Goal: Task Accomplishment & Management: Use online tool/utility

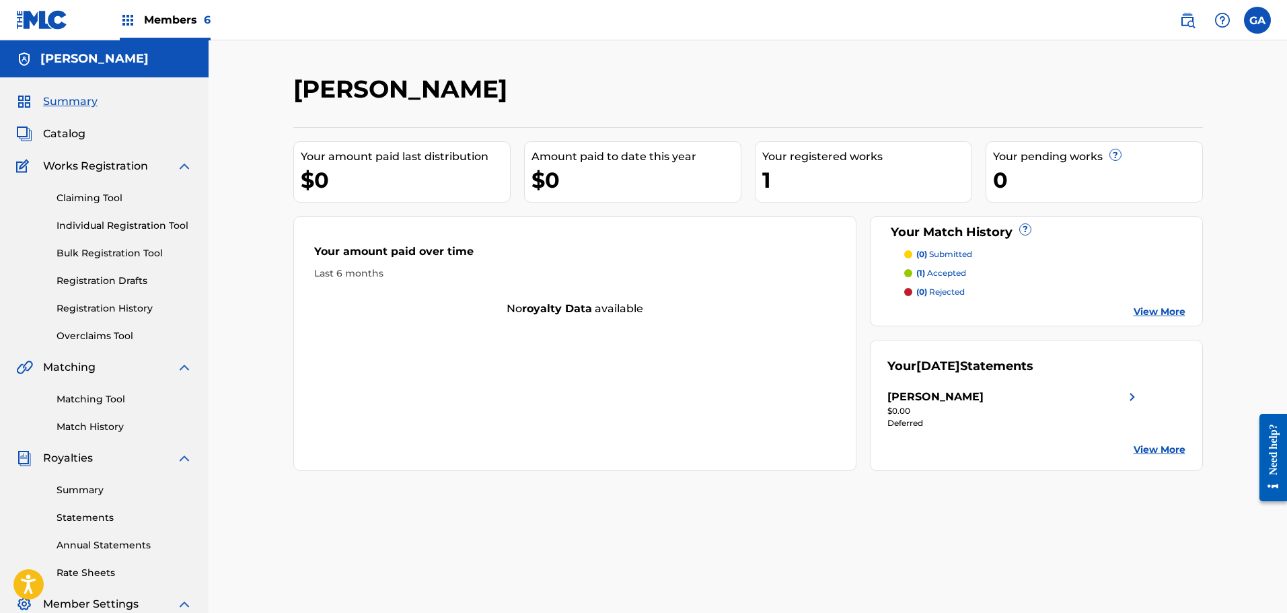
click at [62, 133] on span "Catalog" at bounding box center [64, 134] width 42 height 16
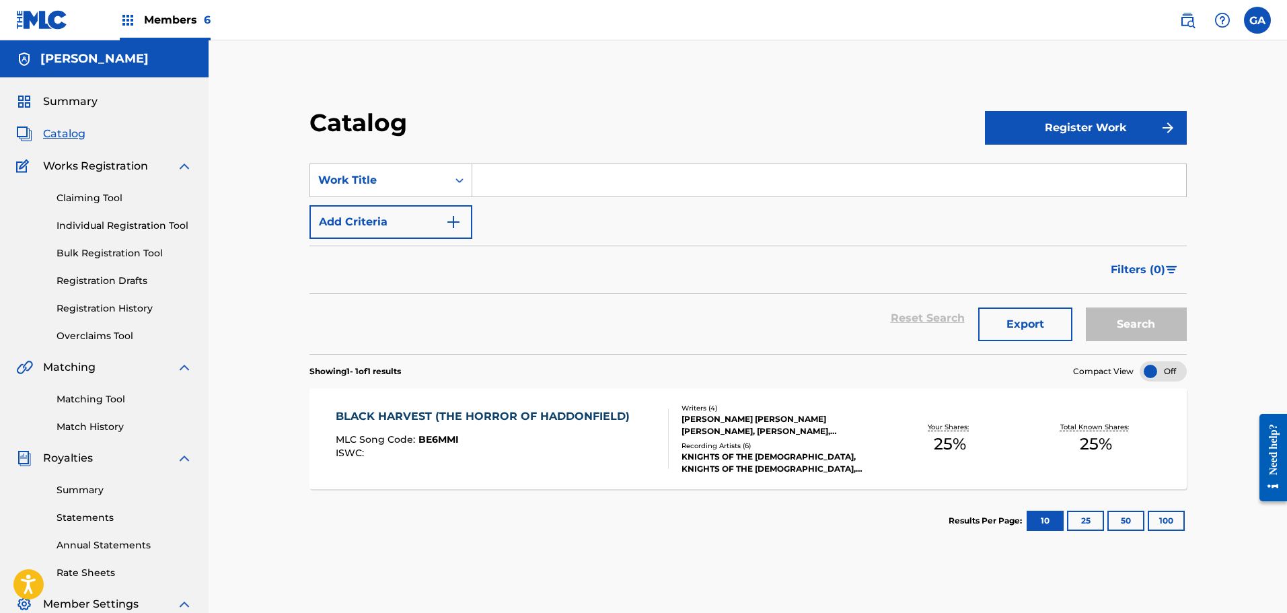
click at [809, 425] on div "[PERSON_NAME] [PERSON_NAME] [PERSON_NAME], [PERSON_NAME], [PERSON_NAME]" at bounding box center [780, 425] width 196 height 24
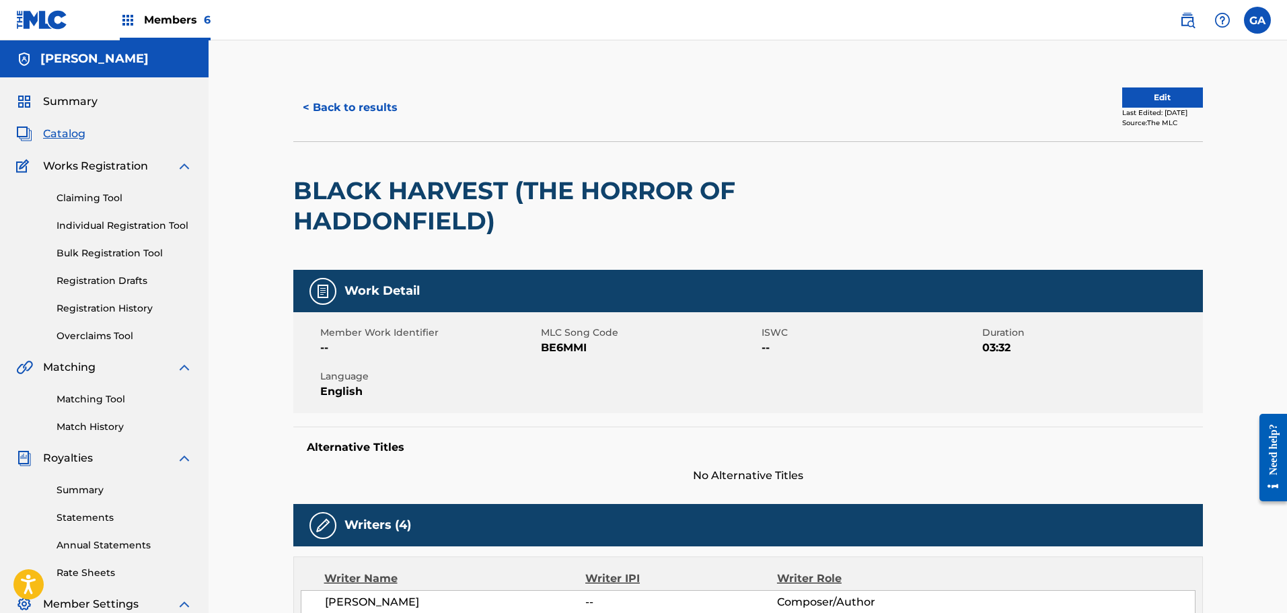
click at [92, 304] on link "Registration History" at bounding box center [125, 308] width 136 height 14
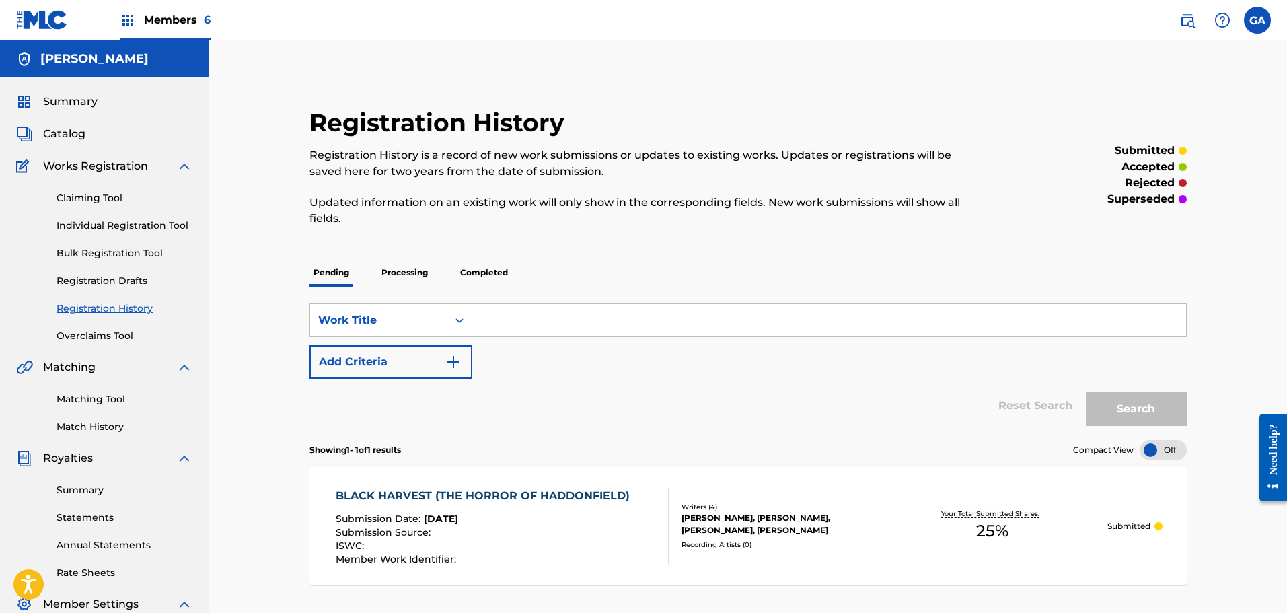
scroll to position [221, 0]
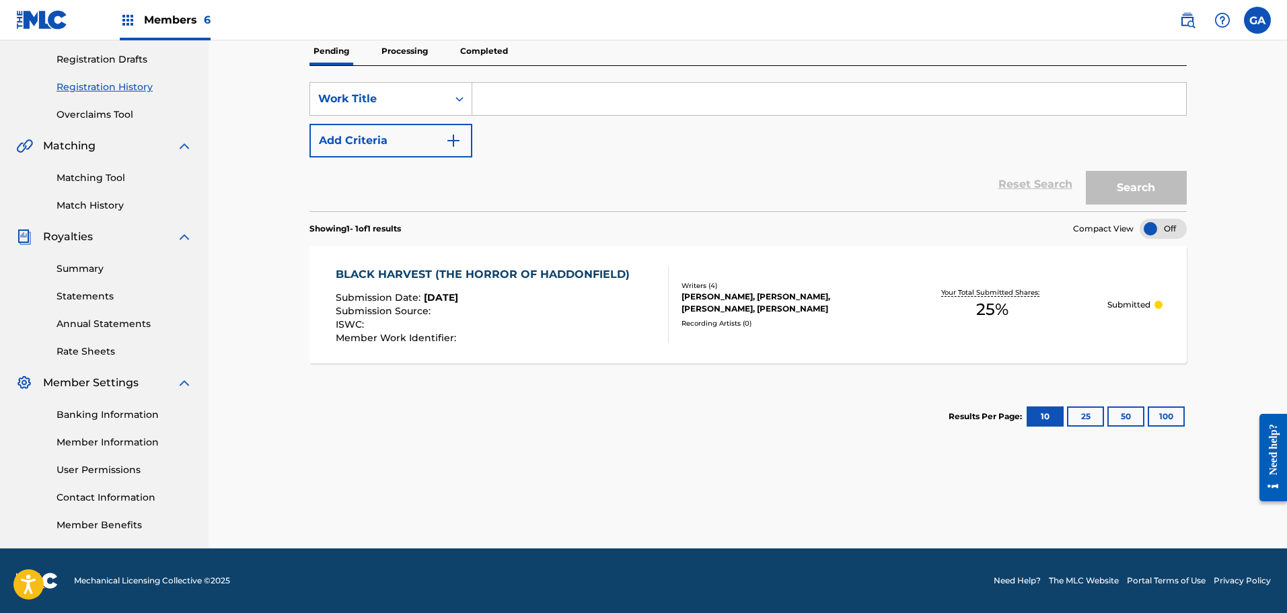
click at [383, 50] on p "Processing" at bounding box center [404, 51] width 54 height 28
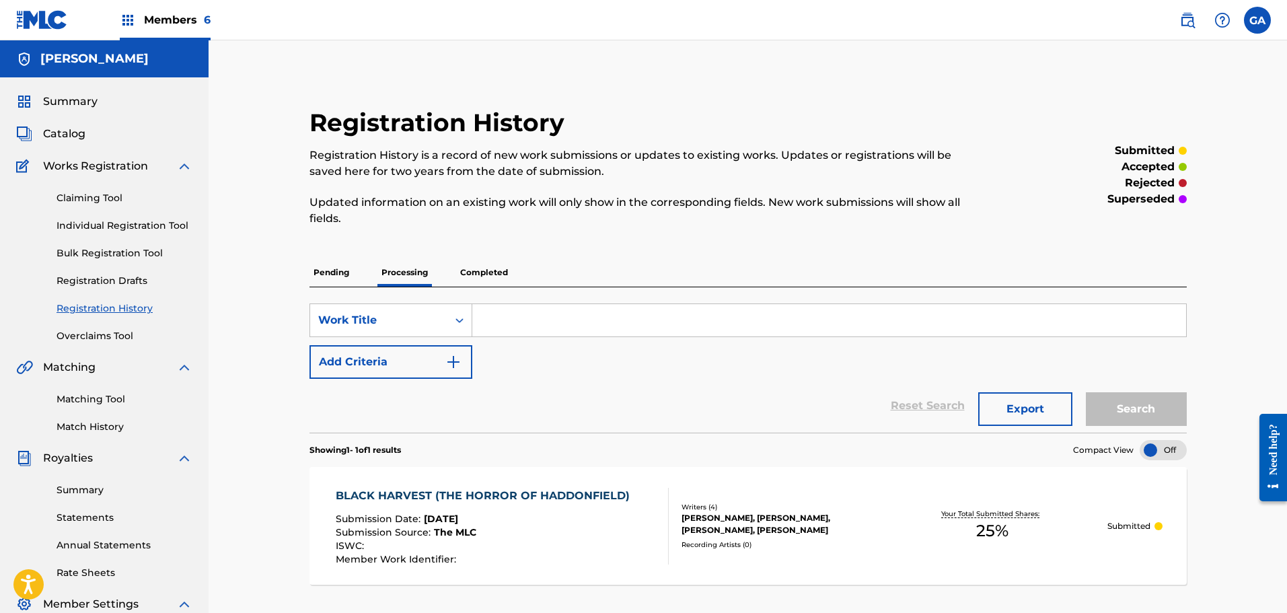
click at [339, 272] on p "Pending" at bounding box center [331, 272] width 44 height 28
click at [461, 268] on p "Completed" at bounding box center [484, 272] width 56 height 28
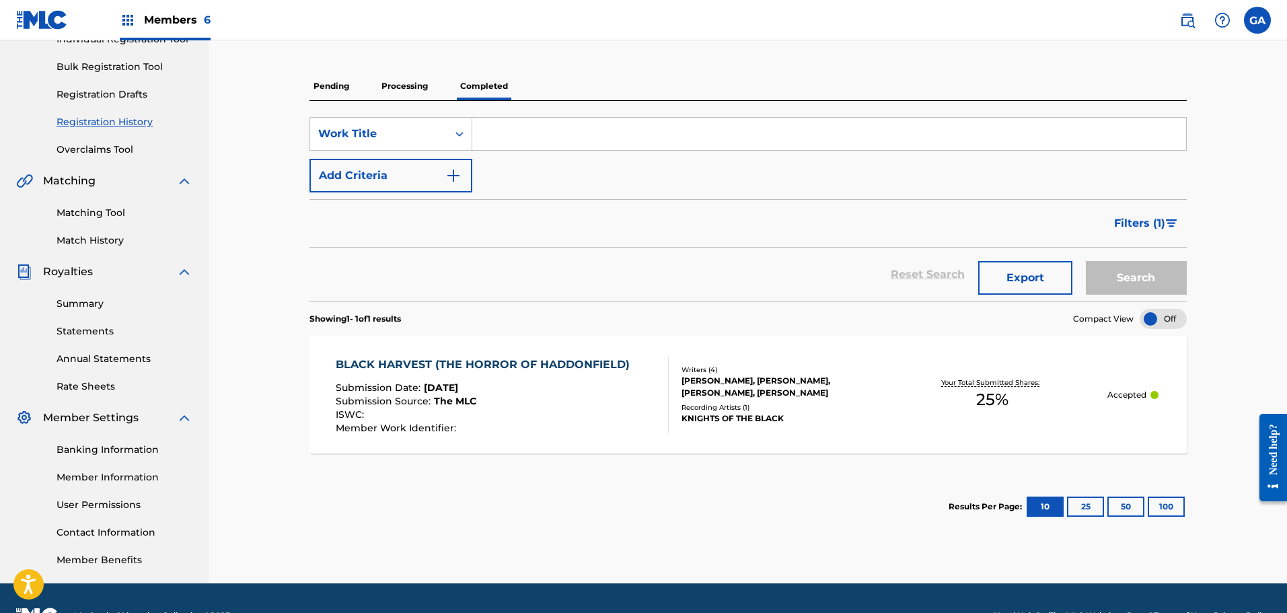
scroll to position [202, 0]
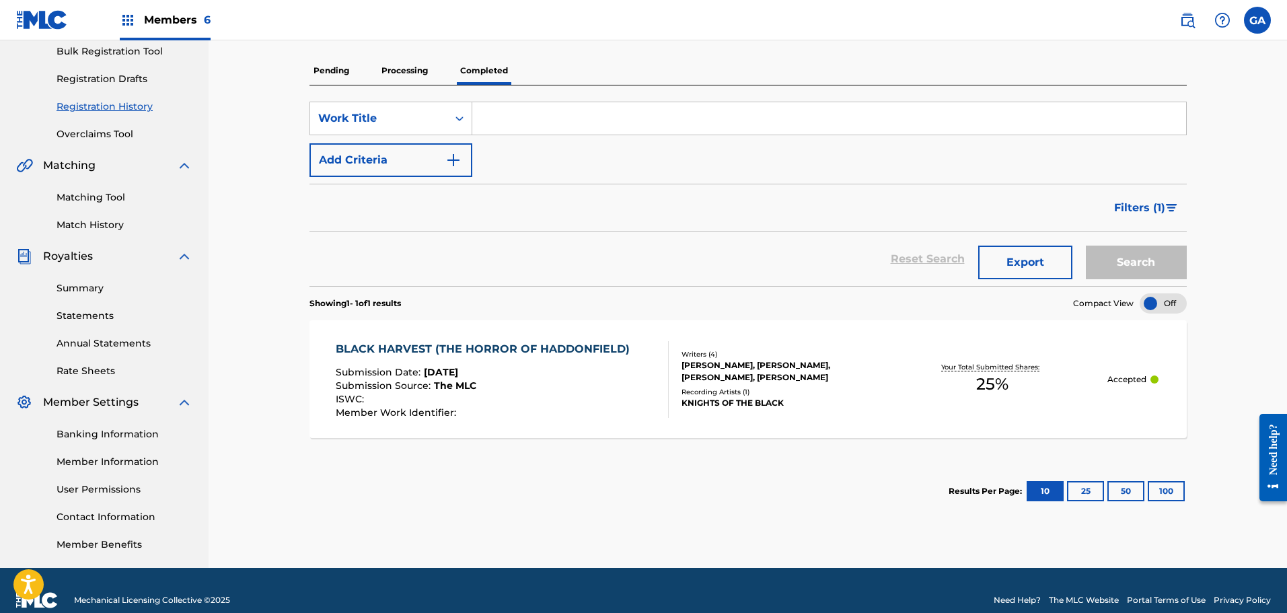
click at [326, 75] on p "Pending" at bounding box center [331, 71] width 44 height 28
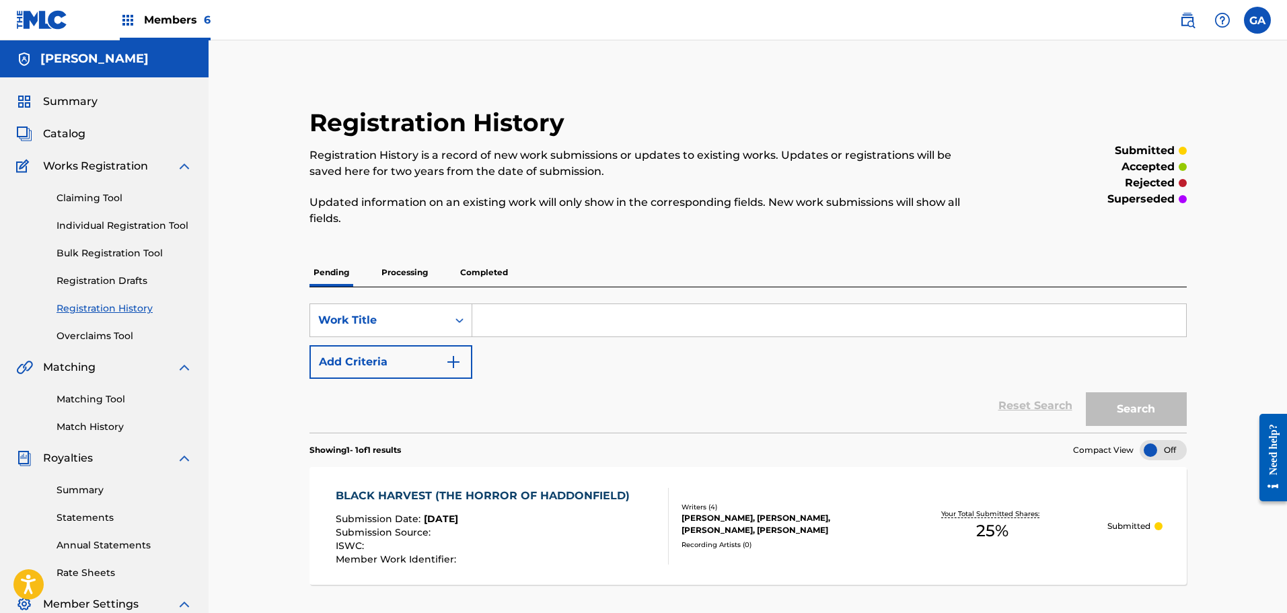
drag, startPoint x: 765, startPoint y: 180, endPoint x: 755, endPoint y: 181, distance: 10.2
drag, startPoint x: 755, startPoint y: 181, endPoint x: 649, endPoint y: 256, distance: 129.9
click at [649, 256] on div "Registration History Registration History is a record of new work submissions o…" at bounding box center [748, 389] width 910 height 562
click at [88, 425] on link "Match History" at bounding box center [125, 427] width 136 height 14
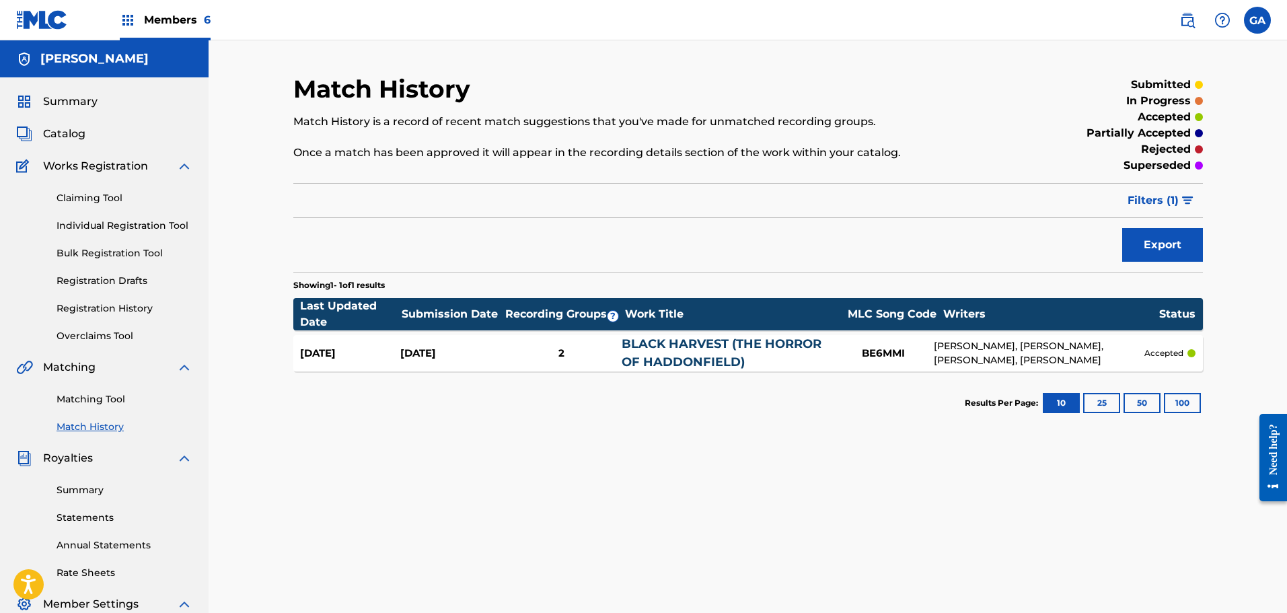
click at [111, 398] on link "Matching Tool" at bounding box center [125, 399] width 136 height 14
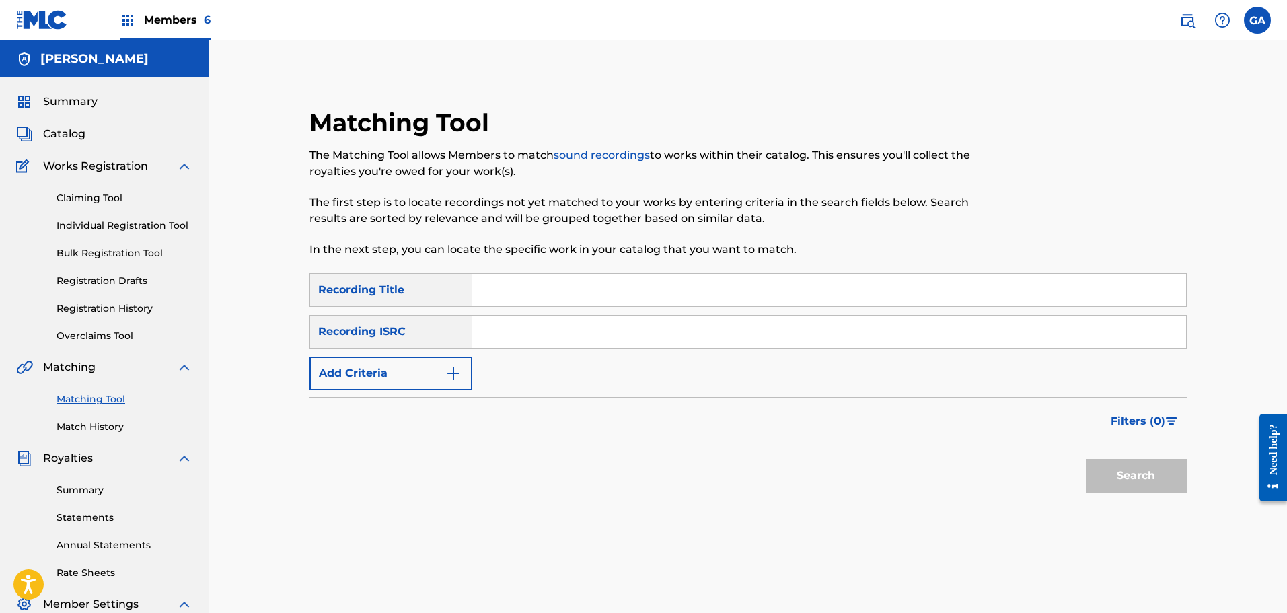
click at [510, 297] on input "Search Form" at bounding box center [829, 290] width 714 height 32
type input "HORROR OF HADDONFIELD"
click at [1086, 459] on button "Search" at bounding box center [1136, 476] width 101 height 34
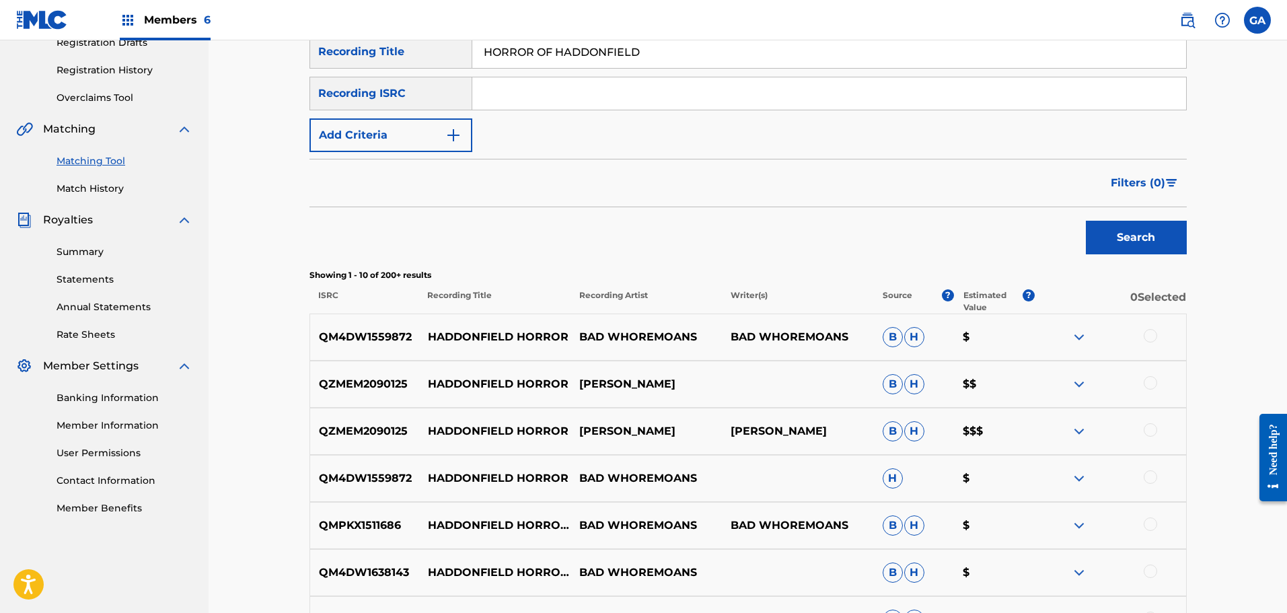
scroll to position [67, 0]
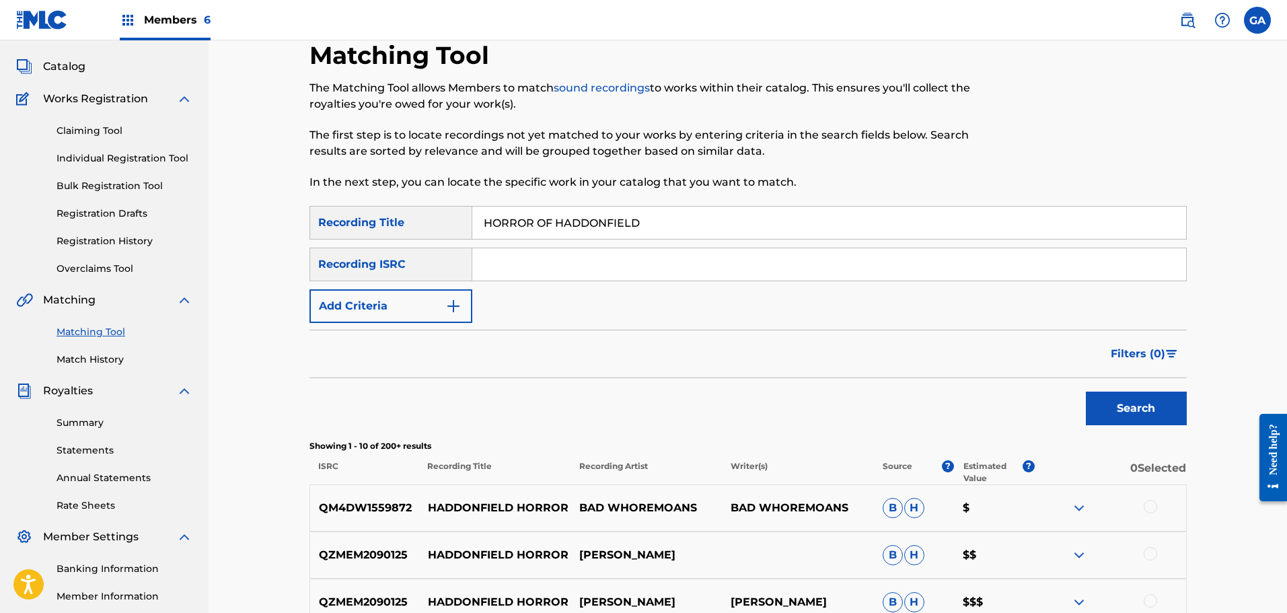
click at [416, 301] on button "Add Criteria" at bounding box center [390, 306] width 163 height 34
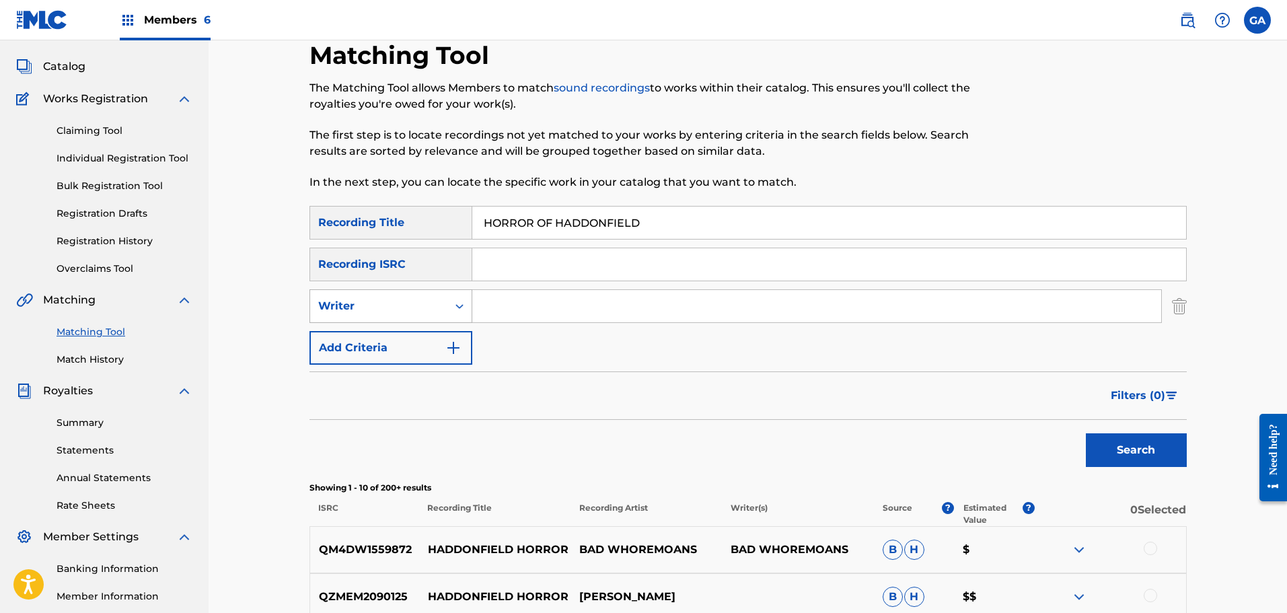
click at [412, 311] on div "Writer" at bounding box center [378, 306] width 121 height 16
click at [403, 344] on div "Recording Artist" at bounding box center [390, 340] width 161 height 34
click at [507, 311] on input "Search Form" at bounding box center [816, 306] width 689 height 32
type input "KNIGHTS OF THE BLACK"
click at [1086, 433] on button "Search" at bounding box center [1136, 450] width 101 height 34
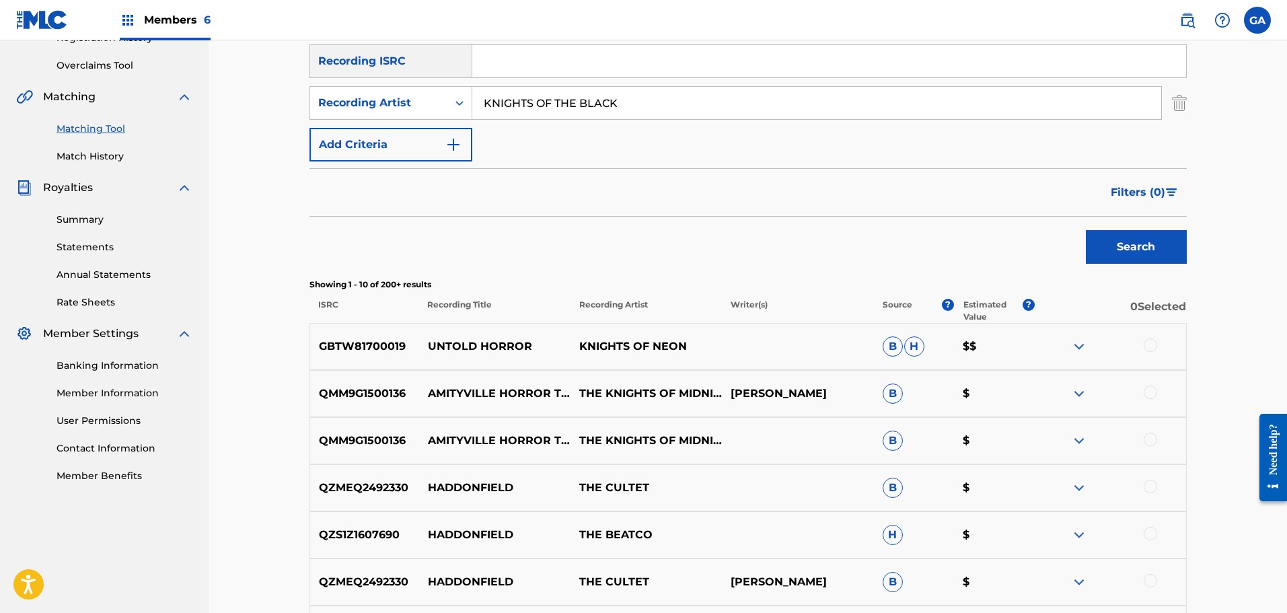
scroll to position [0, 0]
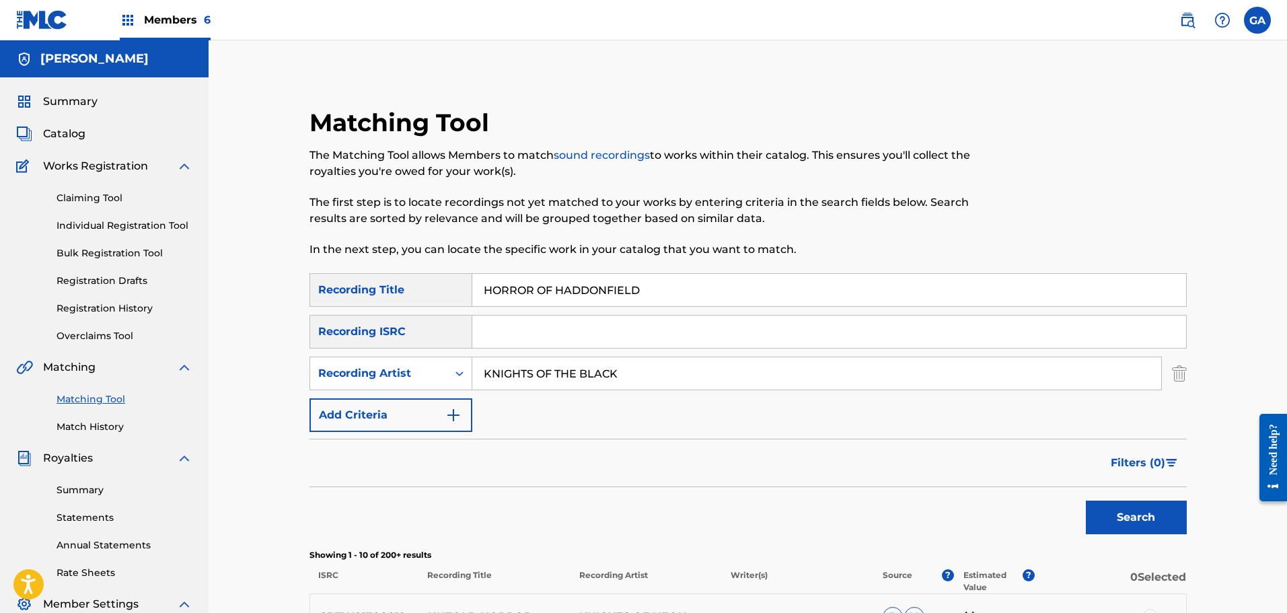
click at [79, 104] on span "Summary" at bounding box center [70, 102] width 54 height 16
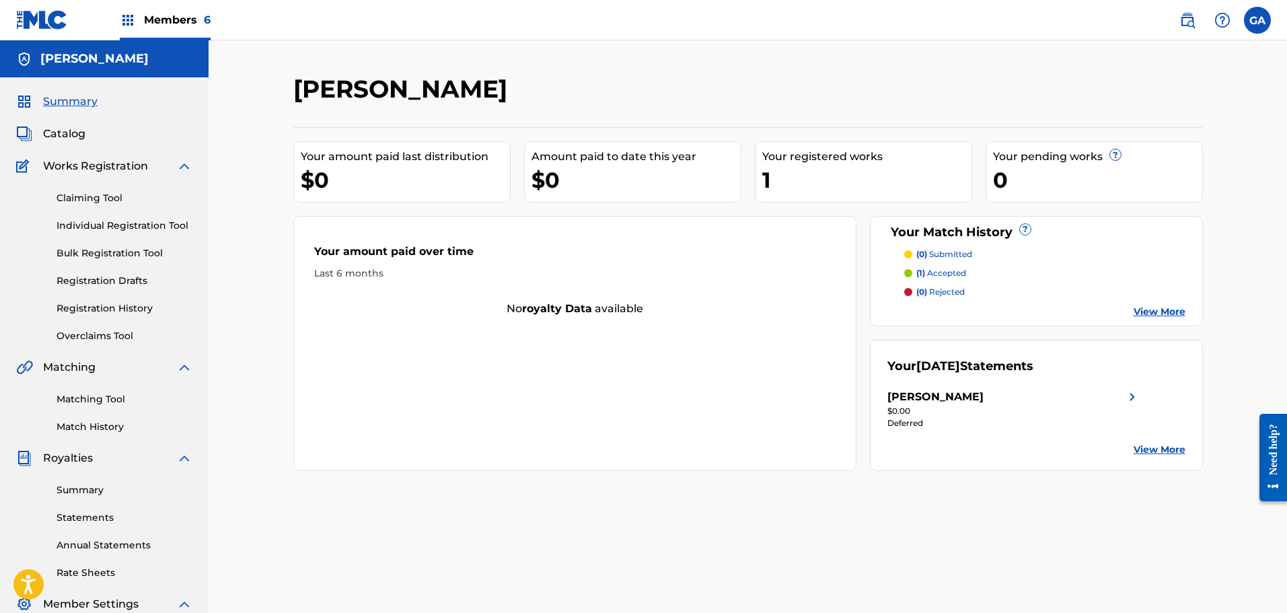
click at [172, 20] on span "Members 6" at bounding box center [177, 19] width 67 height 15
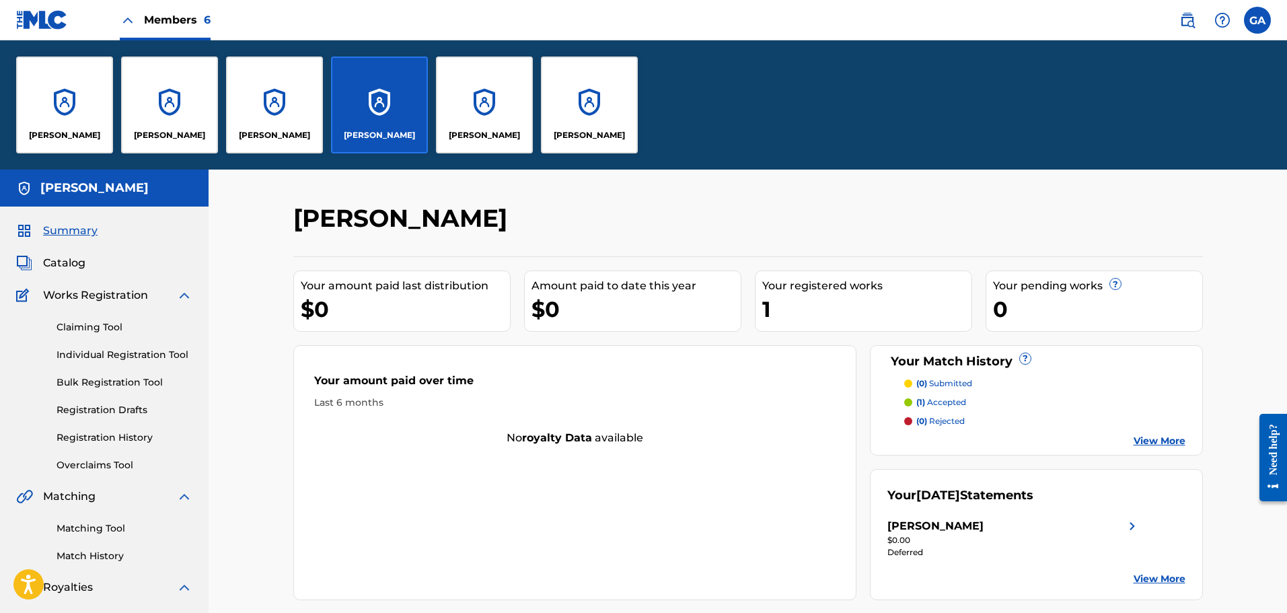
click at [77, 116] on div "[PERSON_NAME]" at bounding box center [64, 105] width 97 height 97
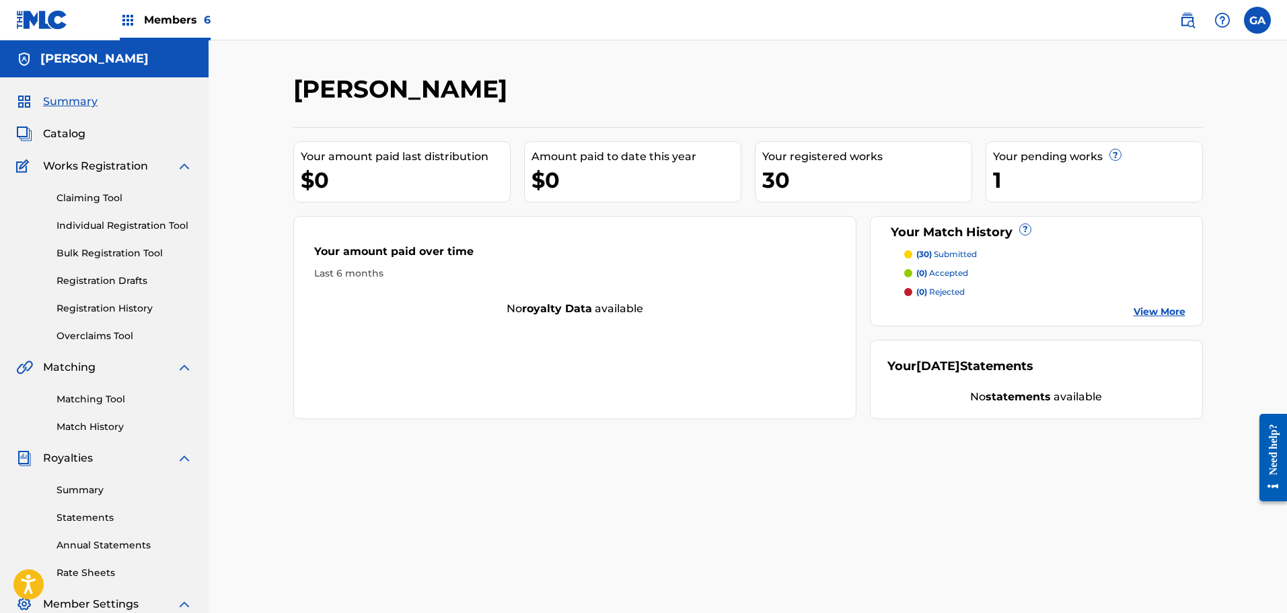
click at [102, 193] on link "Claiming Tool" at bounding box center [125, 198] width 136 height 14
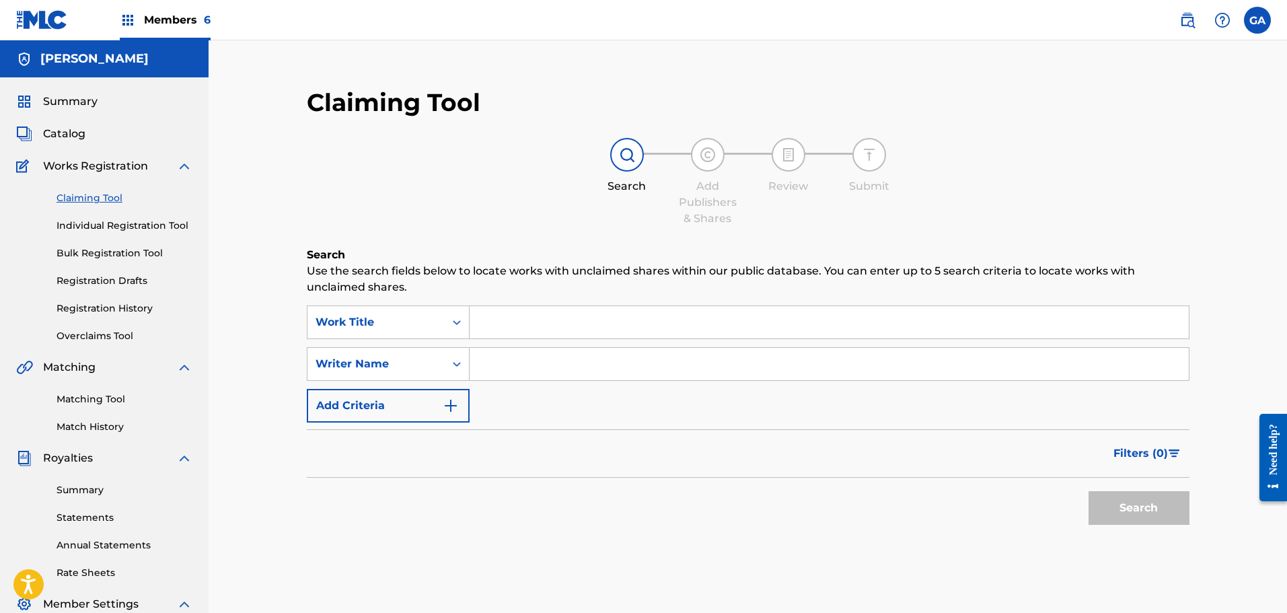
click at [550, 328] on input "Search Form" at bounding box center [829, 322] width 719 height 32
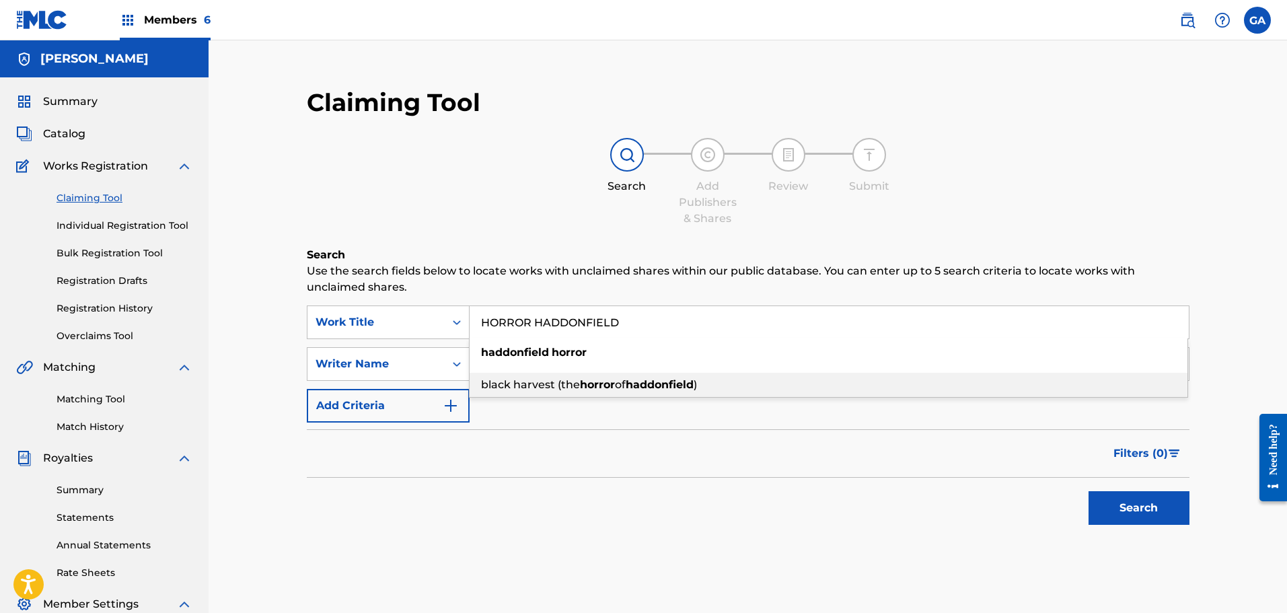
click at [595, 392] on div "black harvest (the horror of haddonfield )" at bounding box center [829, 385] width 718 height 24
type input "black harvest (the horror of haddonfield)"
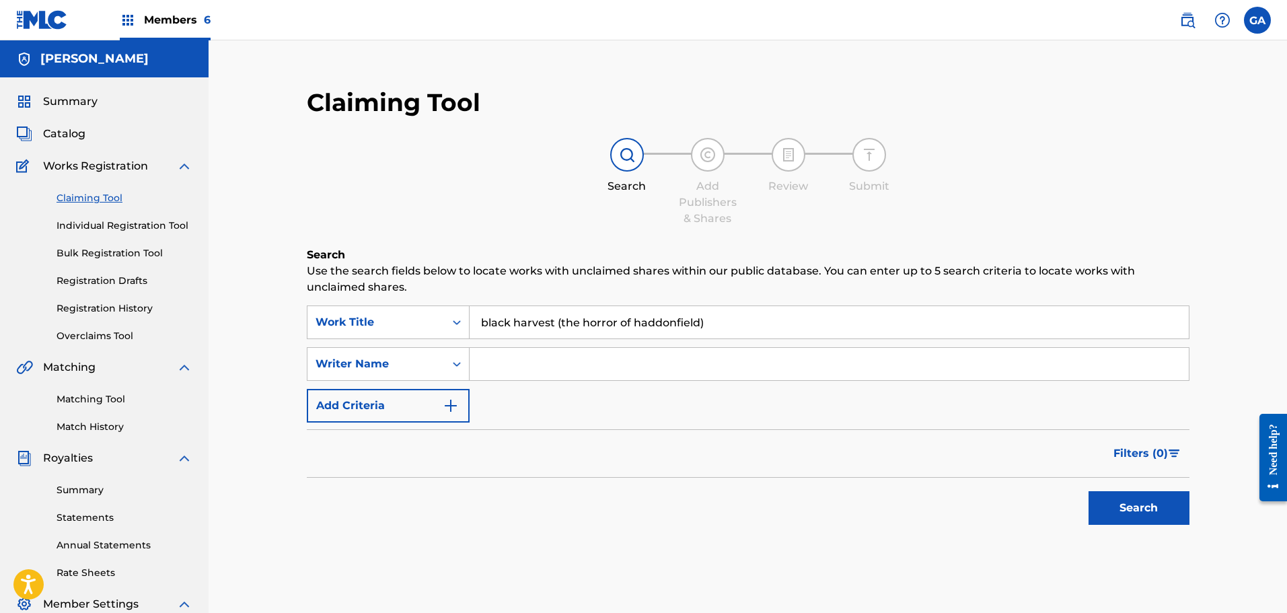
click at [1128, 513] on button "Search" at bounding box center [1139, 508] width 101 height 34
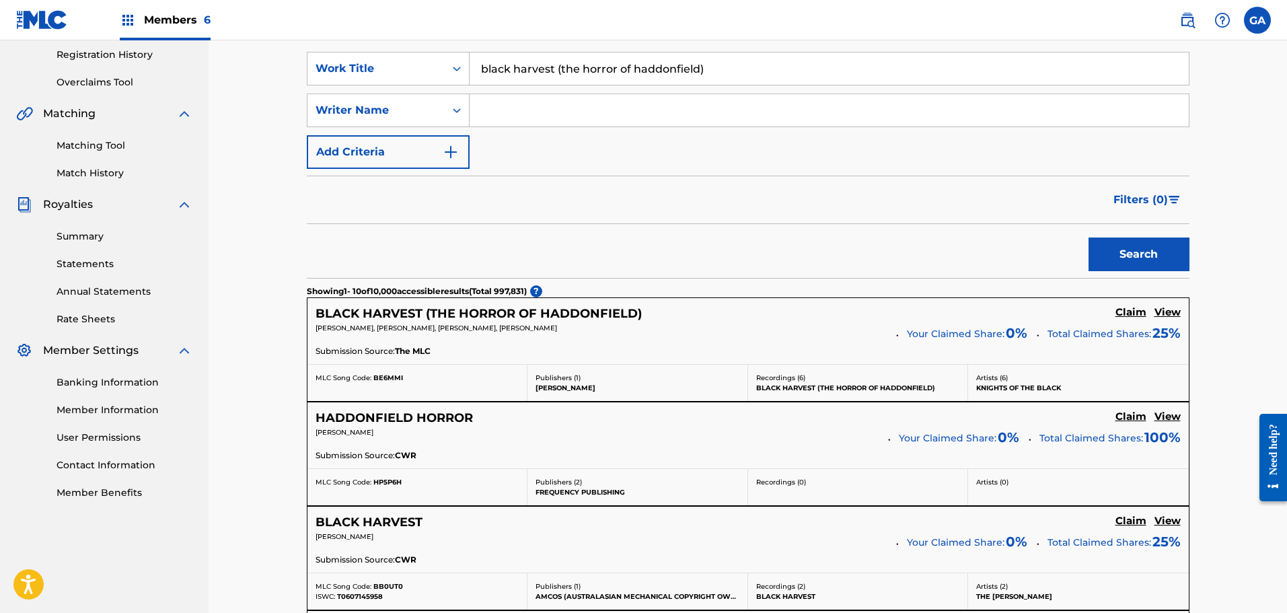
scroll to position [269, 0]
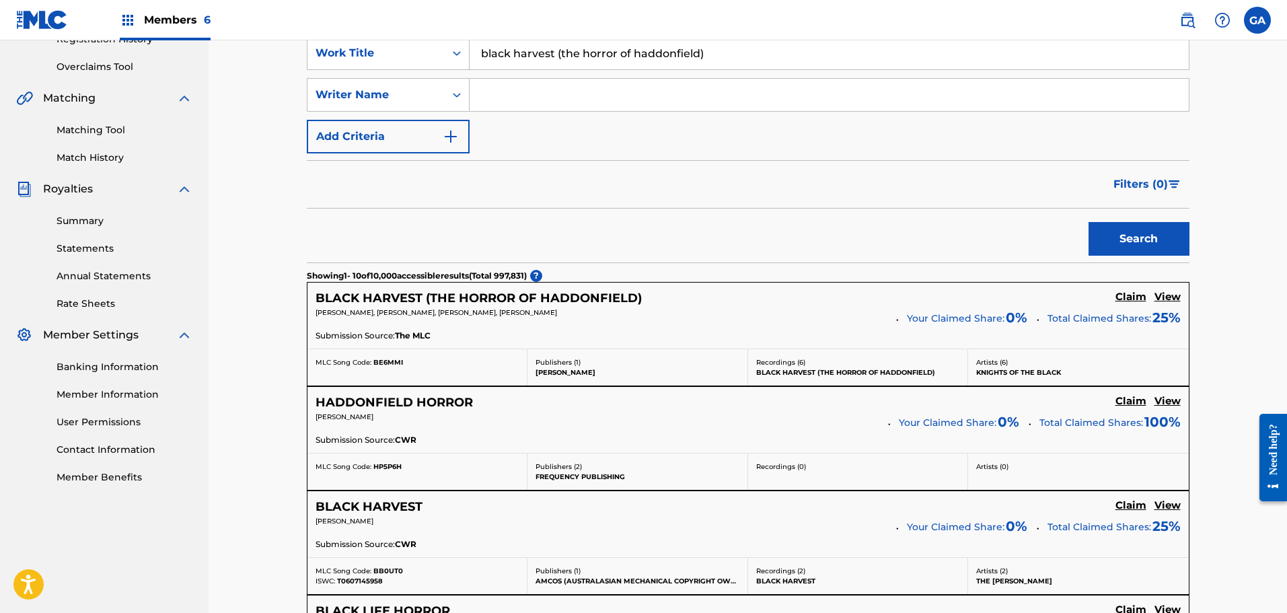
click at [1135, 299] on h5 "Claim" at bounding box center [1130, 297] width 31 height 13
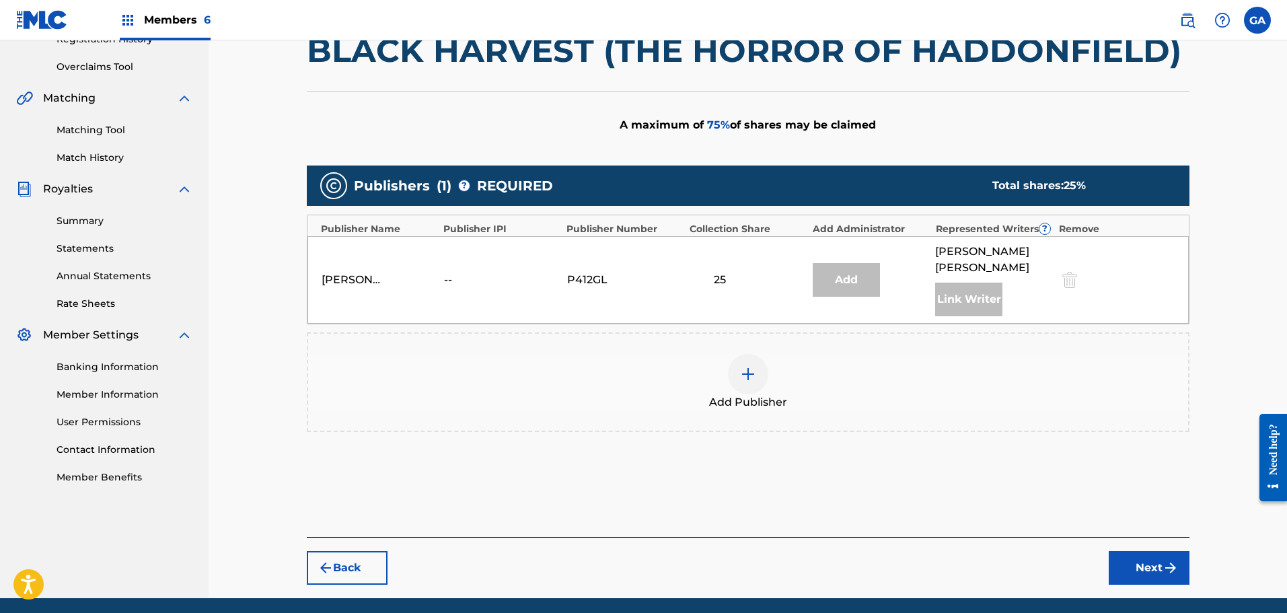
click at [757, 380] on div at bounding box center [748, 374] width 40 height 40
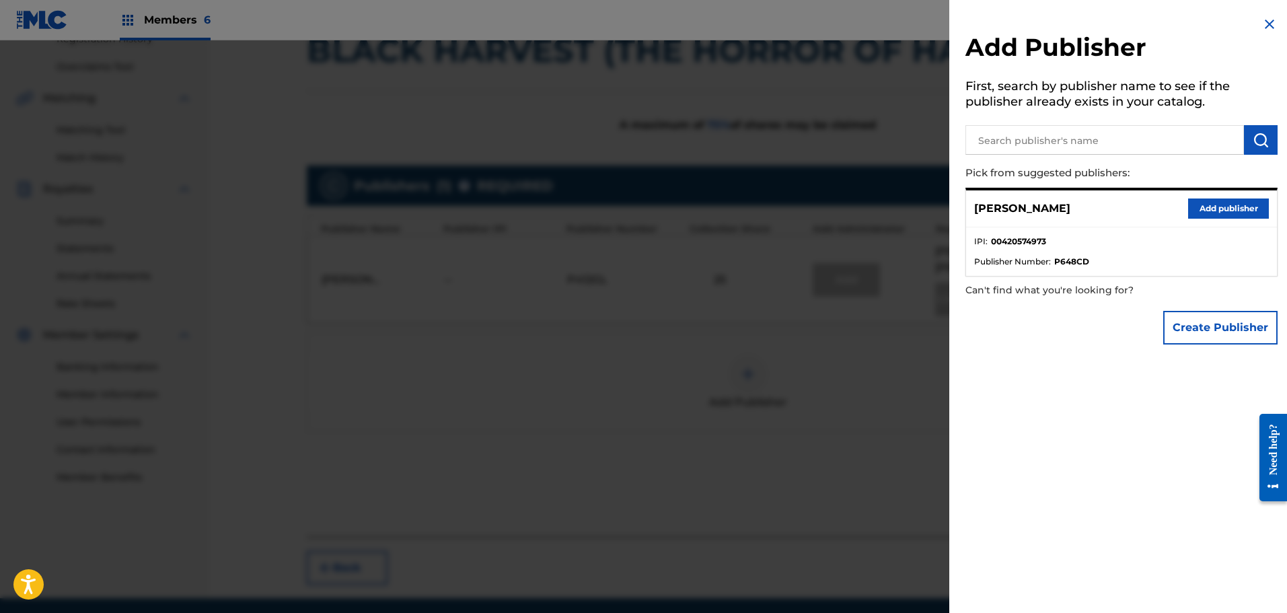
click at [1224, 211] on button "Add publisher" at bounding box center [1228, 208] width 81 height 20
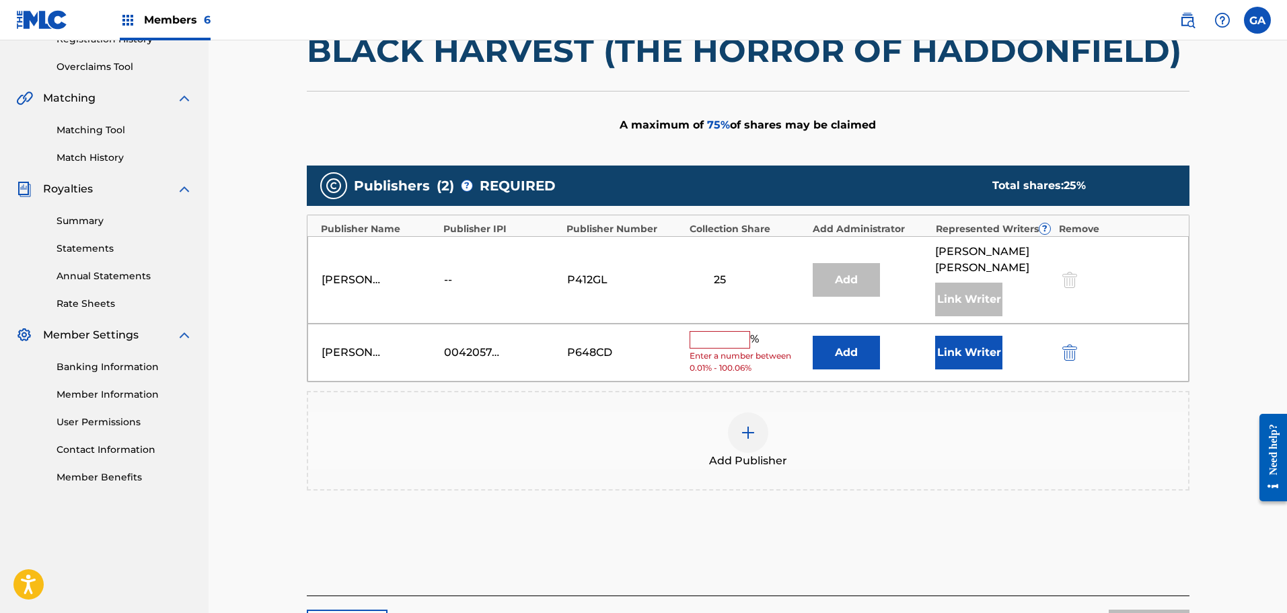
click at [706, 336] on input "text" at bounding box center [720, 339] width 61 height 17
type input "5"
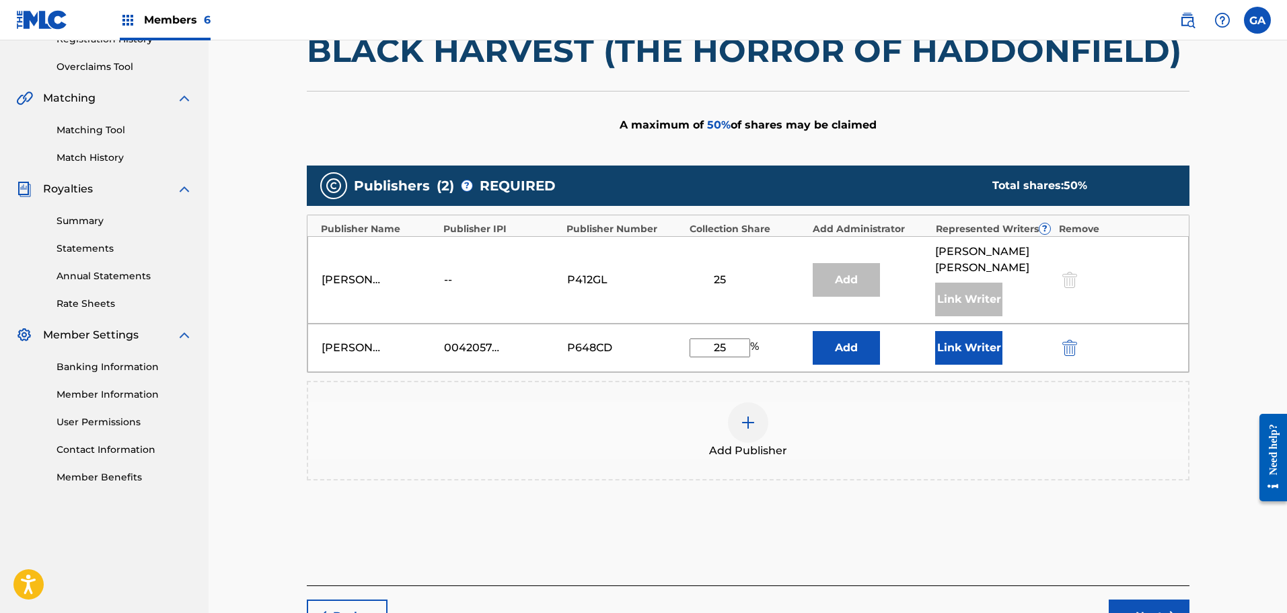
type input "25"
click at [945, 357] on button "Link Writer" at bounding box center [968, 348] width 67 height 34
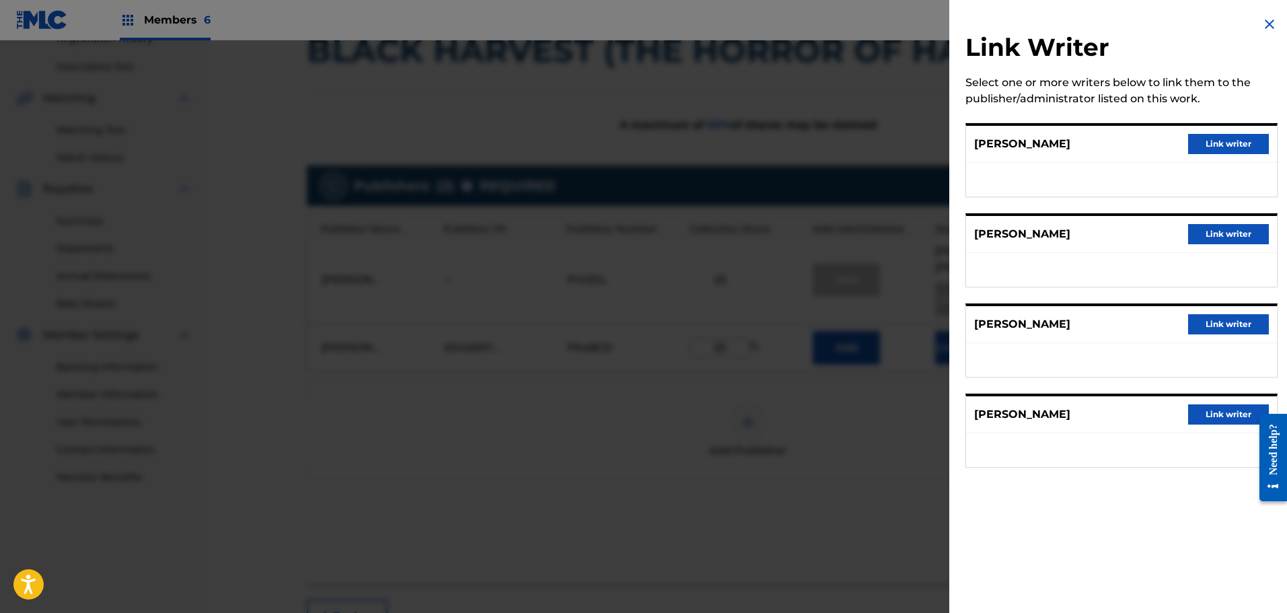
click at [1226, 324] on button "Link writer" at bounding box center [1228, 324] width 81 height 20
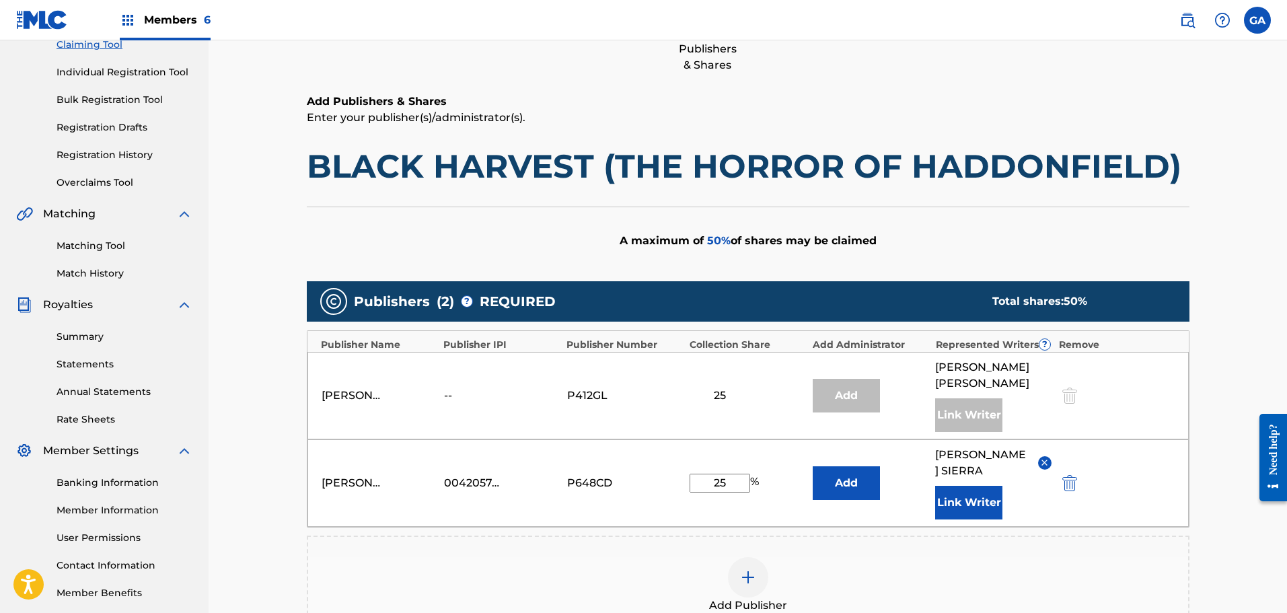
scroll to position [0, 0]
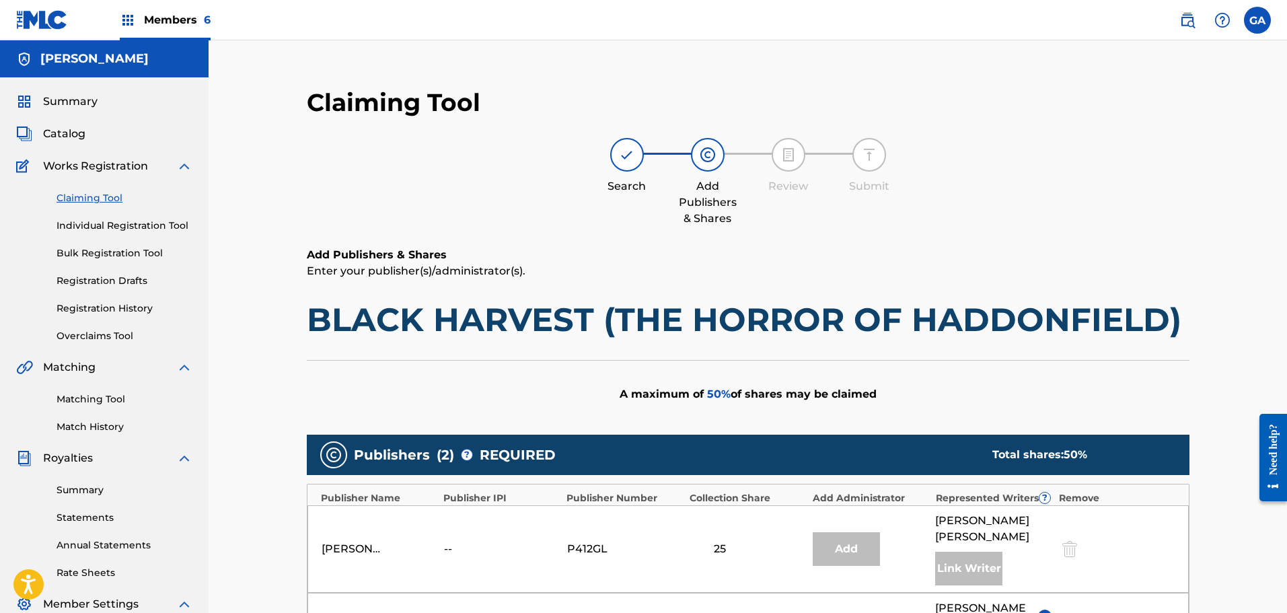
click at [56, 16] on img at bounding box center [42, 20] width 52 height 20
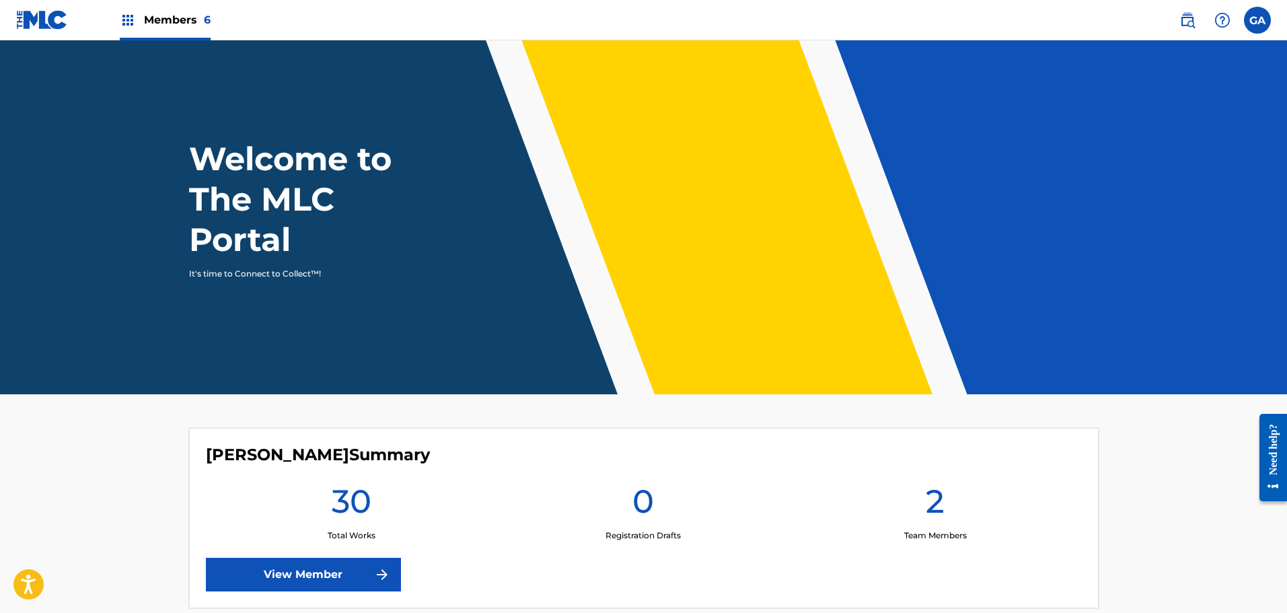
click at [292, 577] on link "View Member" at bounding box center [303, 575] width 195 height 34
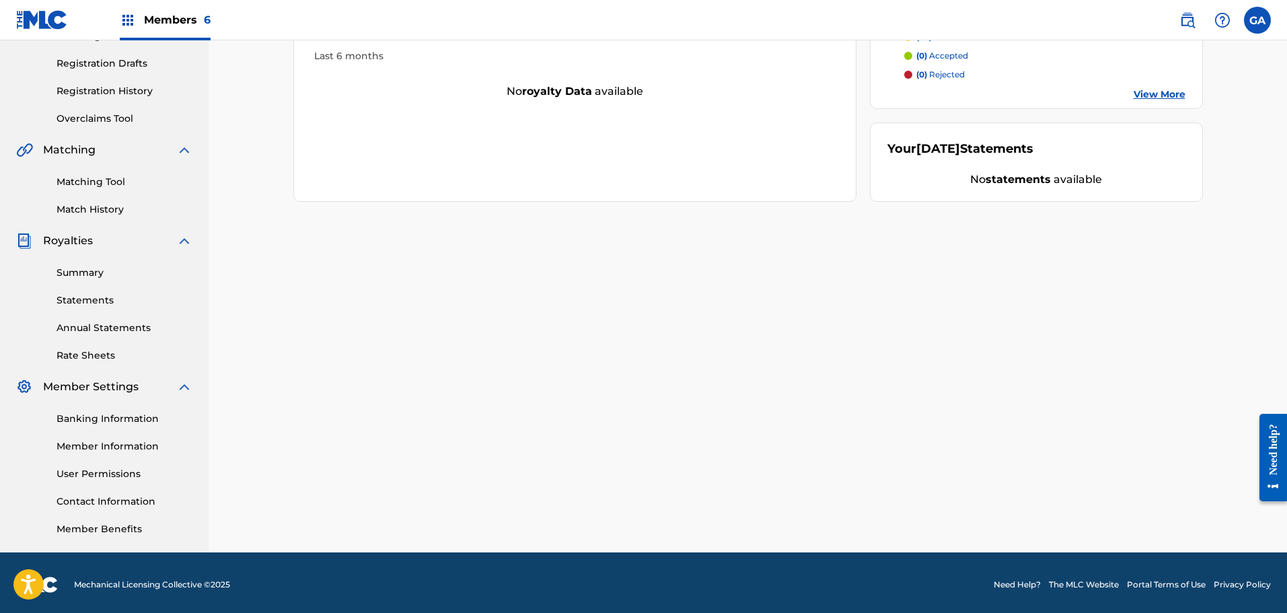
scroll to position [221, 0]
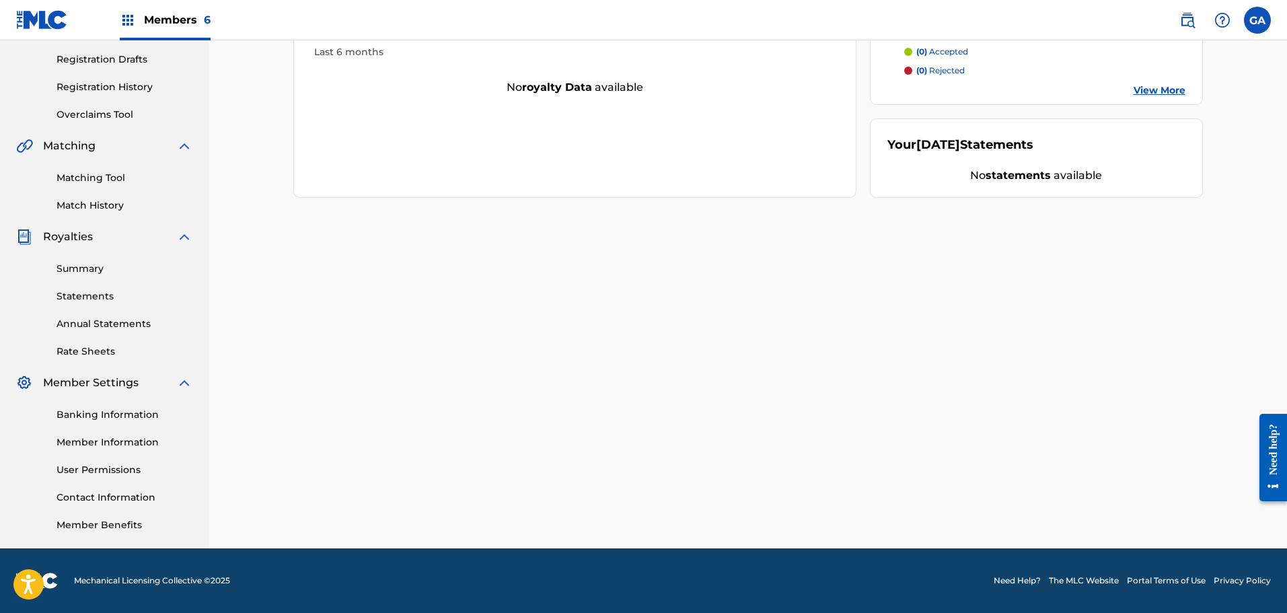
click at [145, 443] on link "Member Information" at bounding box center [125, 442] width 136 height 14
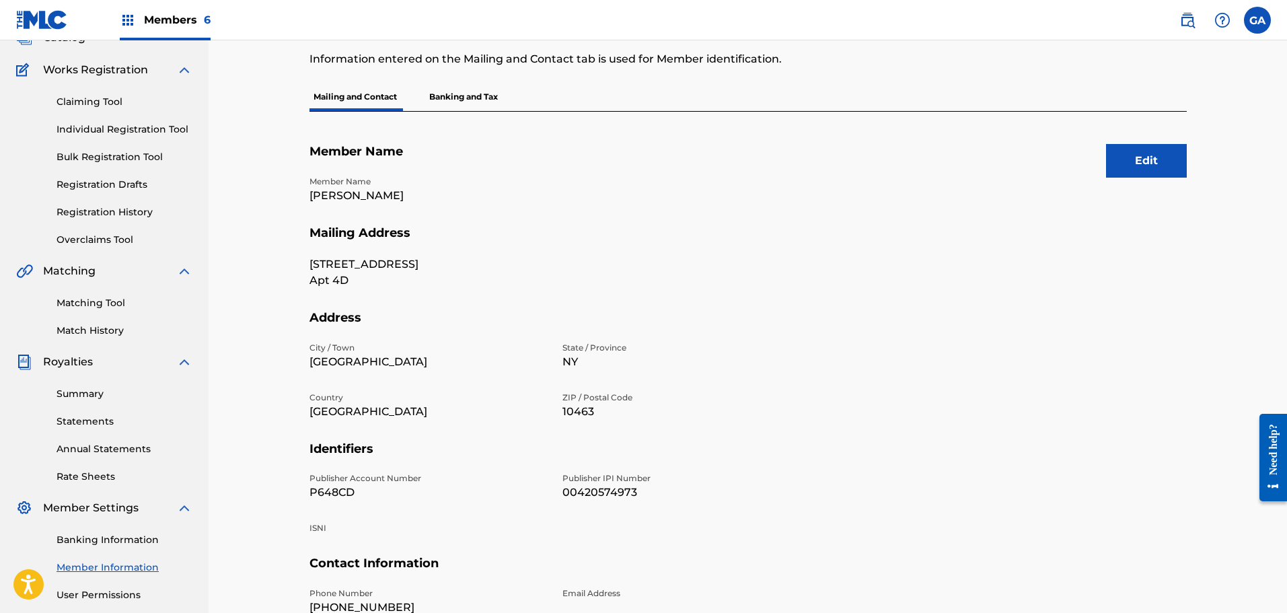
scroll to position [221, 0]
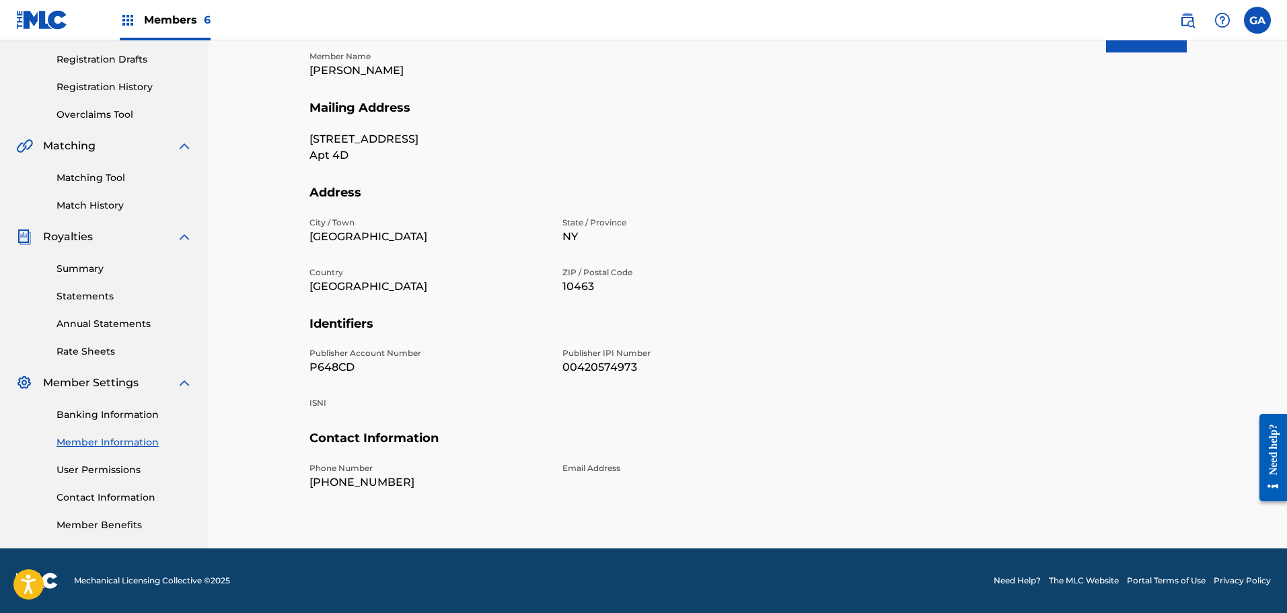
click at [107, 463] on link "User Permissions" at bounding box center [125, 470] width 136 height 14
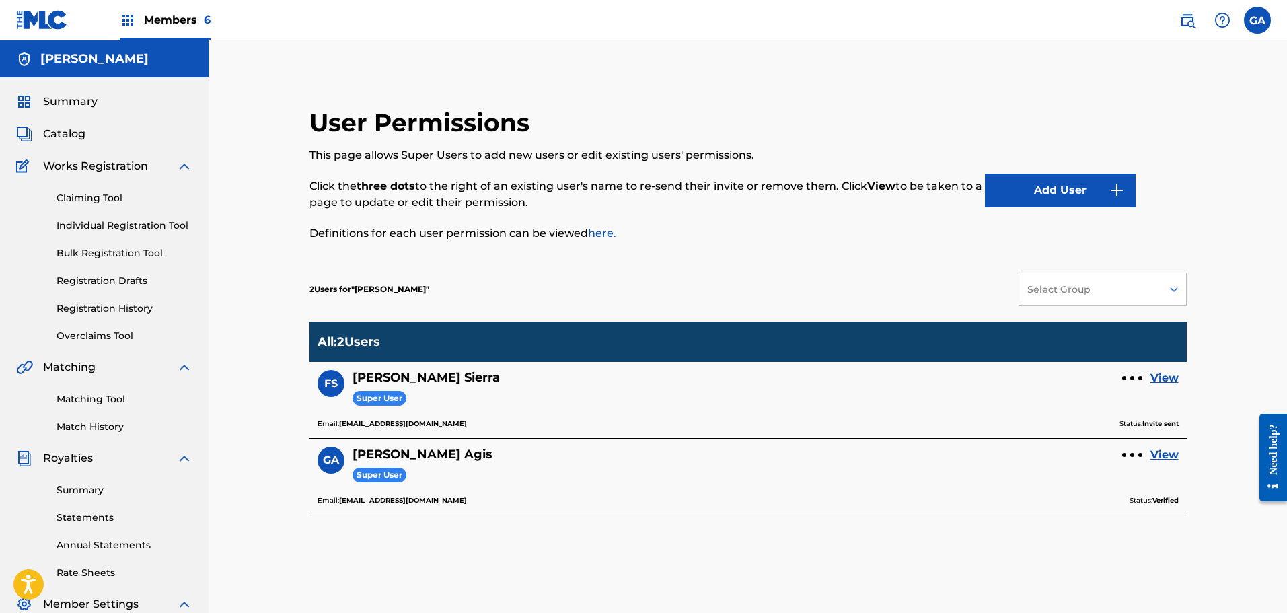
click at [66, 103] on span "Summary" at bounding box center [70, 102] width 54 height 16
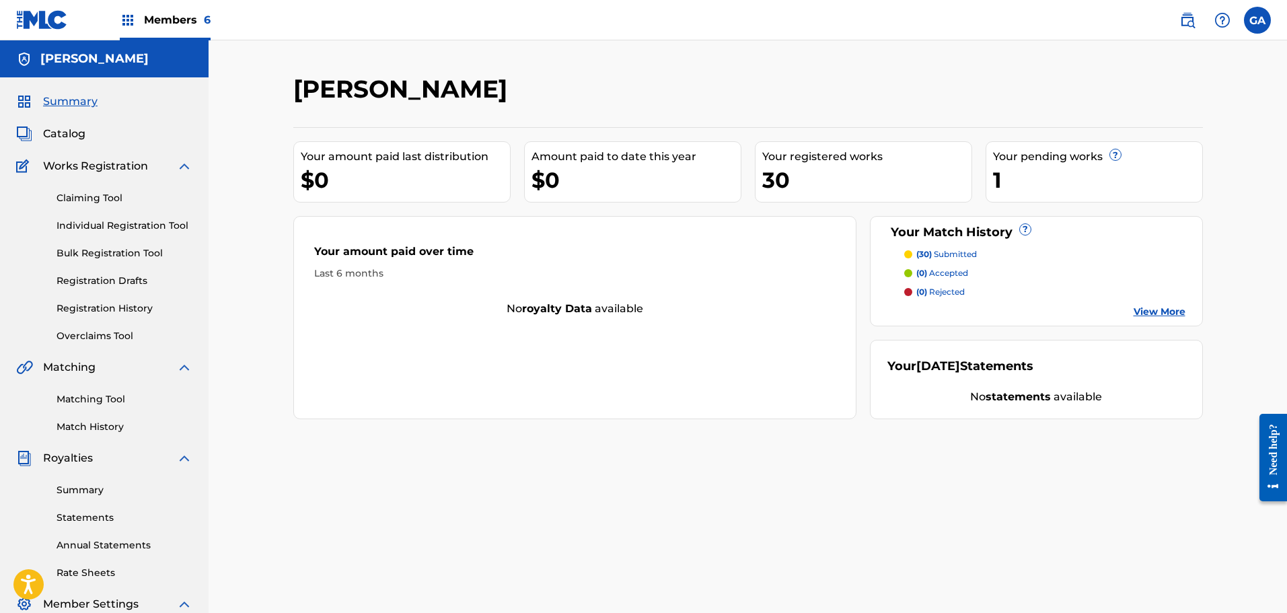
click at [1072, 162] on div "Your pending works ?" at bounding box center [1097, 157] width 209 height 16
click at [1036, 185] on div "1" at bounding box center [1097, 180] width 209 height 30
click at [997, 180] on div "1" at bounding box center [1097, 180] width 209 height 30
click at [172, 13] on span "Members 6" at bounding box center [177, 19] width 67 height 15
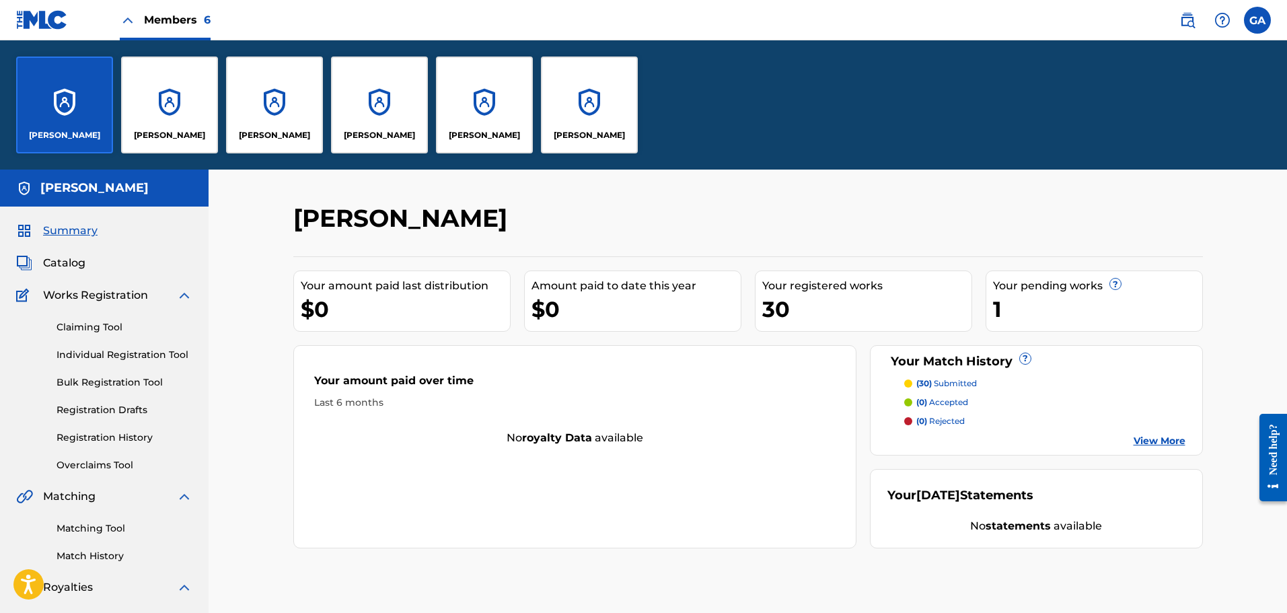
click at [488, 115] on div "[PERSON_NAME]" at bounding box center [484, 105] width 97 height 97
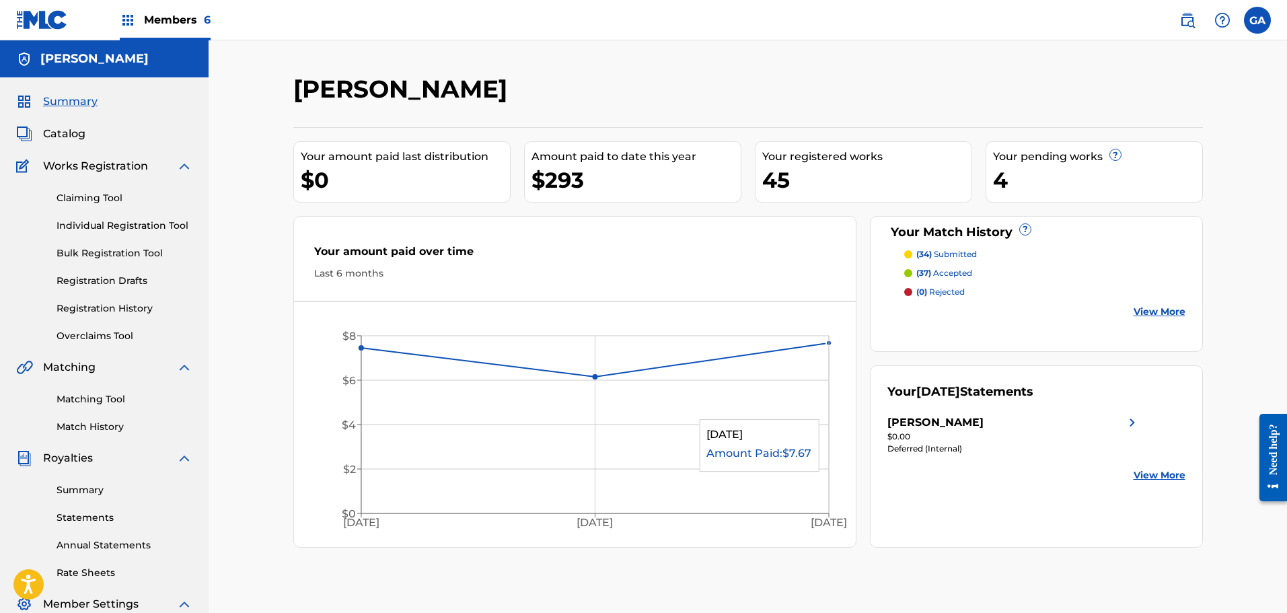
drag, startPoint x: 811, startPoint y: 465, endPoint x: 805, endPoint y: 478, distance: 14.8
drag, startPoint x: 805, startPoint y: 478, endPoint x: 1223, endPoint y: 285, distance: 461.1
click at [1223, 285] on div "[PERSON_NAME] Your amount paid last distribution $0 Amount paid to date this ye…" at bounding box center [748, 404] width 1078 height 729
click at [104, 403] on link "Matching Tool" at bounding box center [125, 399] width 136 height 14
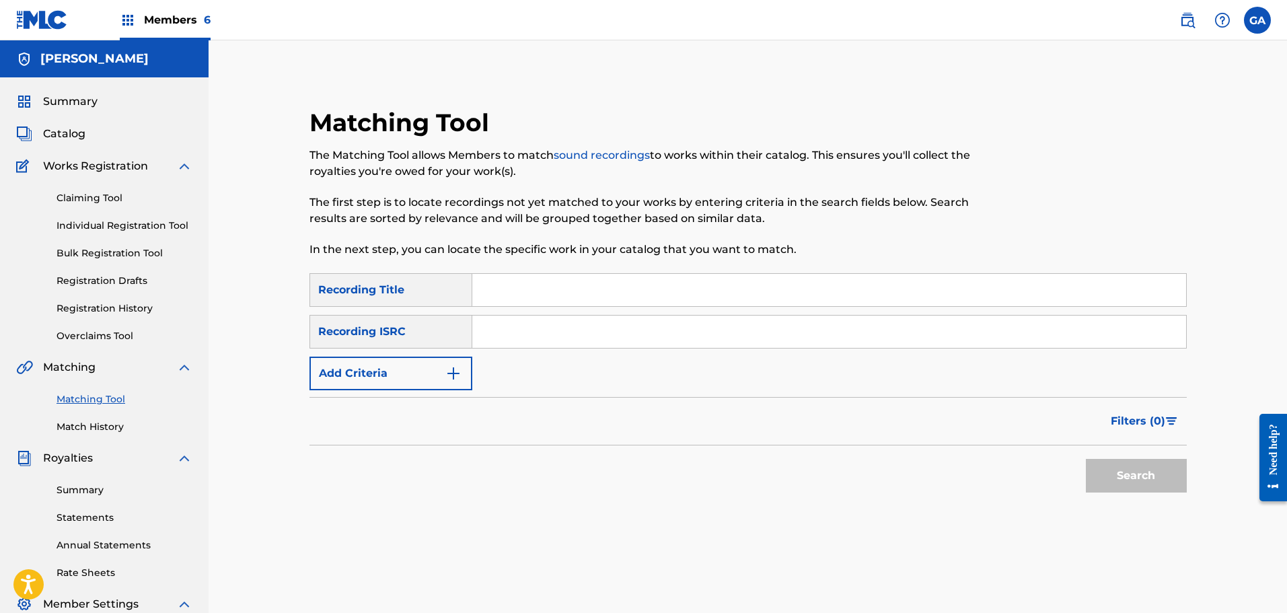
click at [413, 375] on button "Add Criteria" at bounding box center [390, 374] width 163 height 34
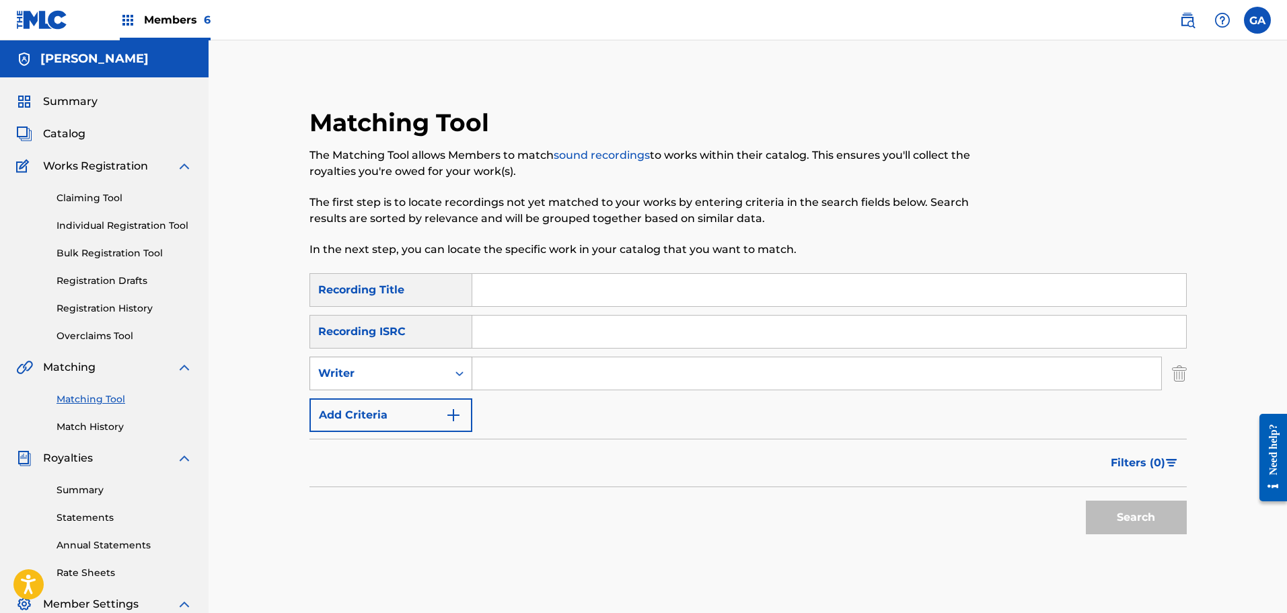
click at [396, 371] on div "Writer" at bounding box center [378, 373] width 121 height 16
click at [375, 404] on div "Recording Artist" at bounding box center [390, 407] width 161 height 34
click at [499, 373] on input "Search Form" at bounding box center [816, 373] width 689 height 32
type input "XTINGUISH THE CODE"
click at [1086, 501] on button "Search" at bounding box center [1136, 518] width 101 height 34
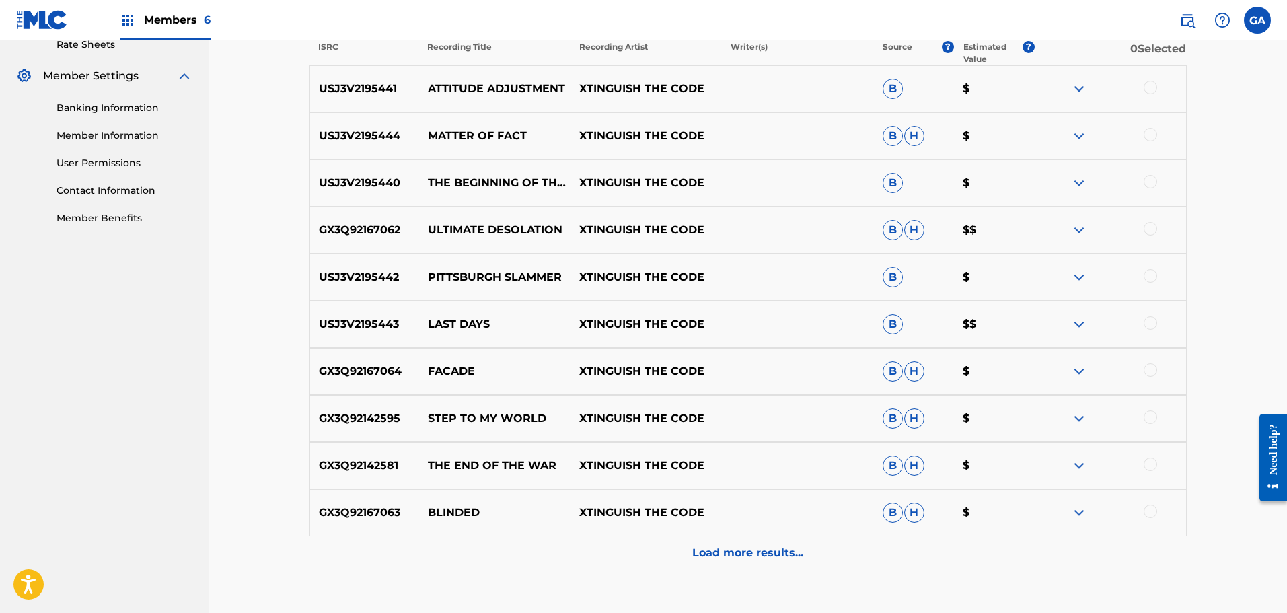
scroll to position [617, 0]
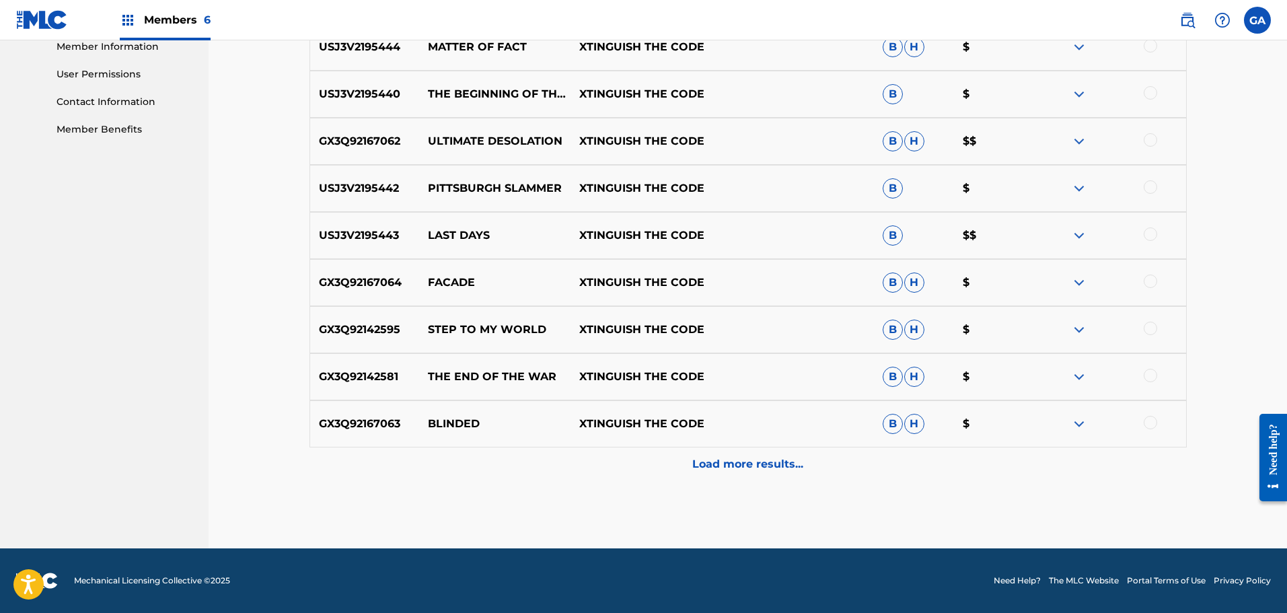
click at [735, 463] on p "Load more results..." at bounding box center [747, 464] width 111 height 16
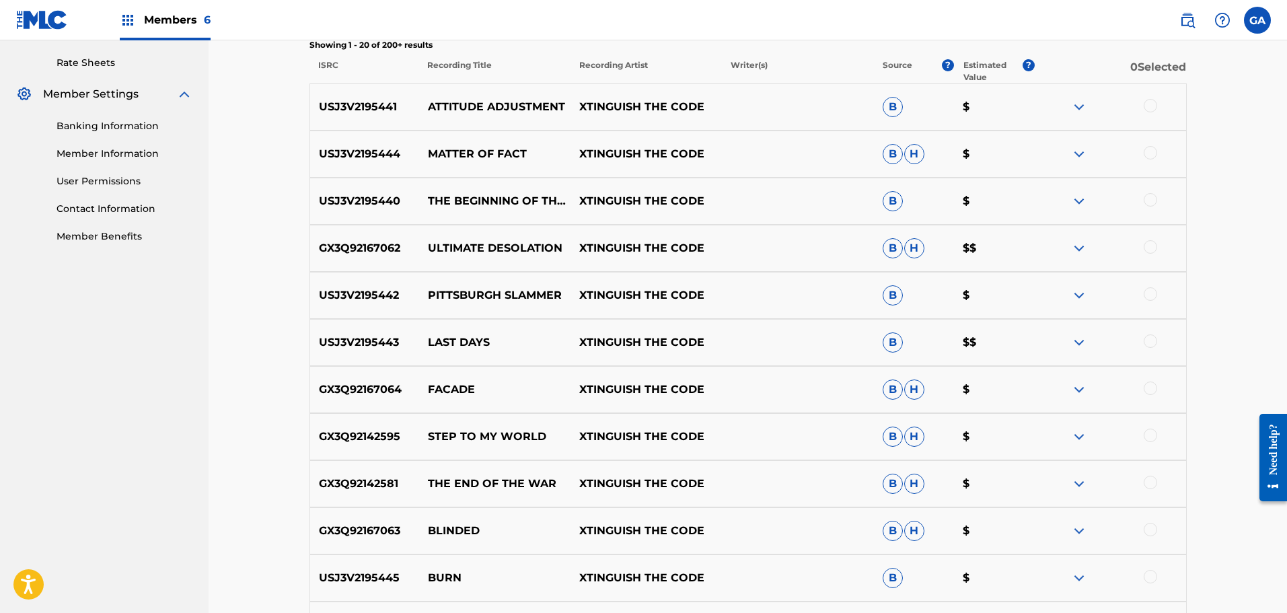
scroll to position [673, 0]
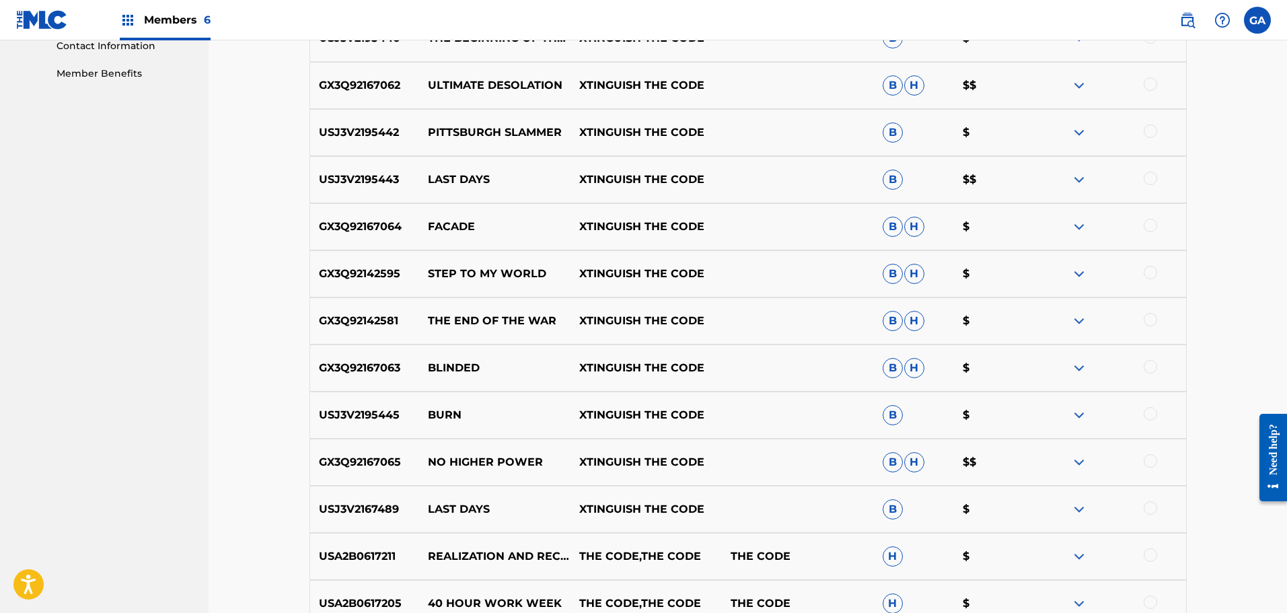
click at [520, 128] on p "PITTSBURGH SLAMMER" at bounding box center [493, 132] width 151 height 16
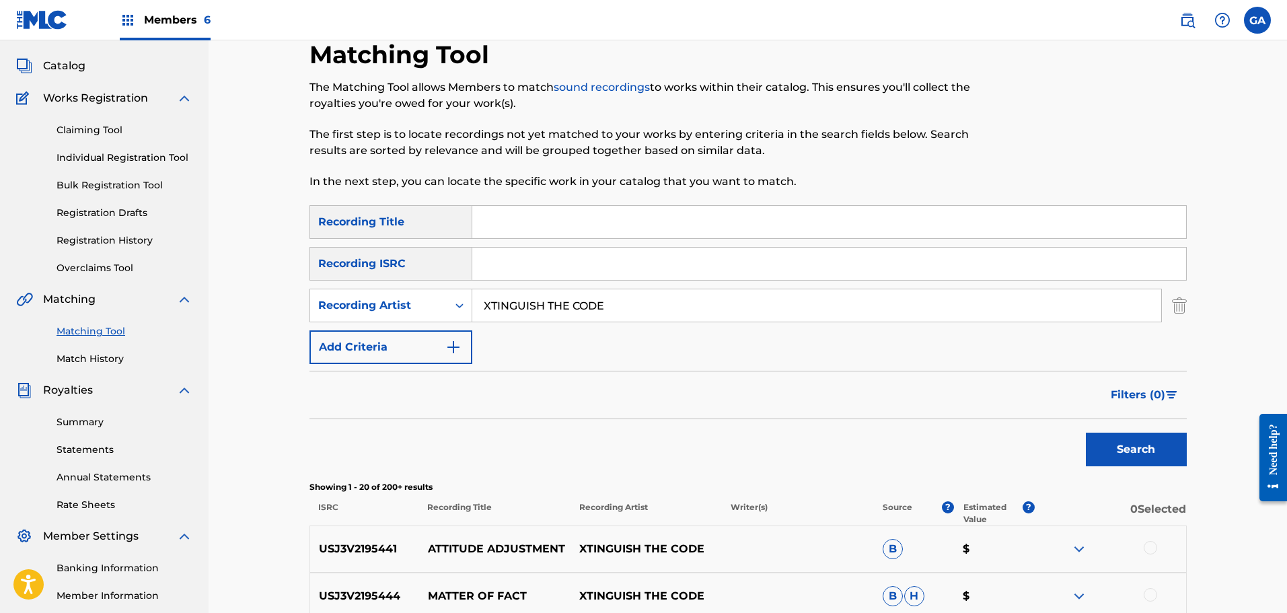
scroll to position [0, 0]
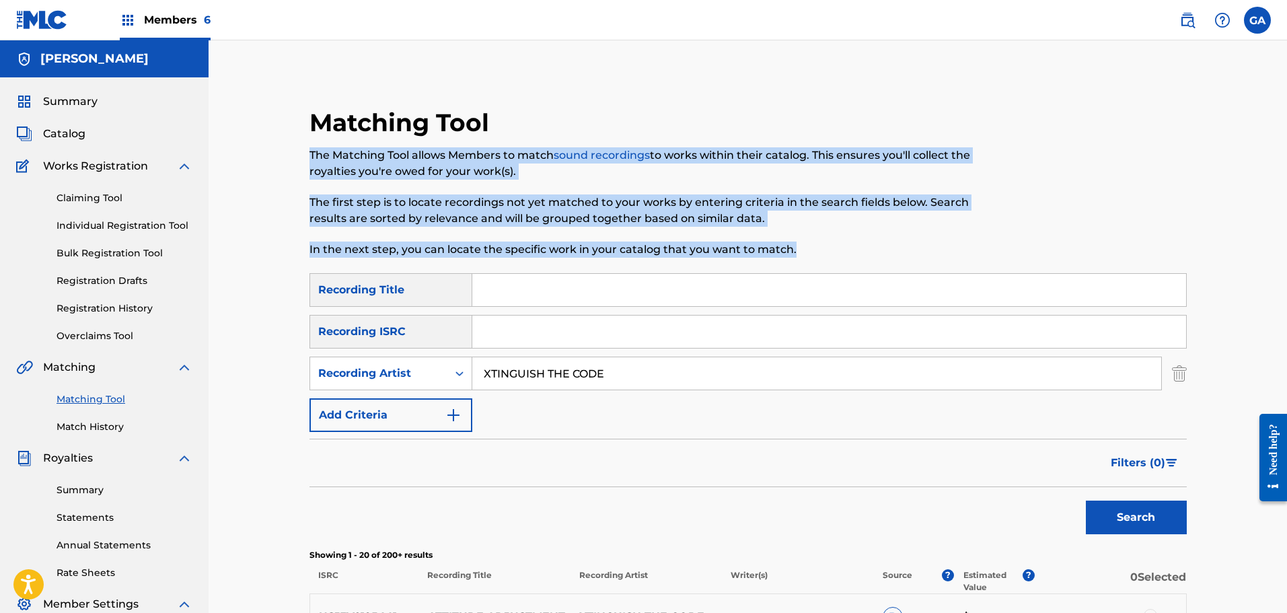
drag, startPoint x: 830, startPoint y: 191, endPoint x: 854, endPoint y: 244, distance: 58.1
click at [854, 244] on div "Matching Tool The Matching Tool allows Members to match sound recordings to wor…" at bounding box center [646, 191] width 675 height 166
click at [854, 244] on p "In the next step, you can locate the specific work in your catalog that you wan…" at bounding box center [646, 250] width 675 height 16
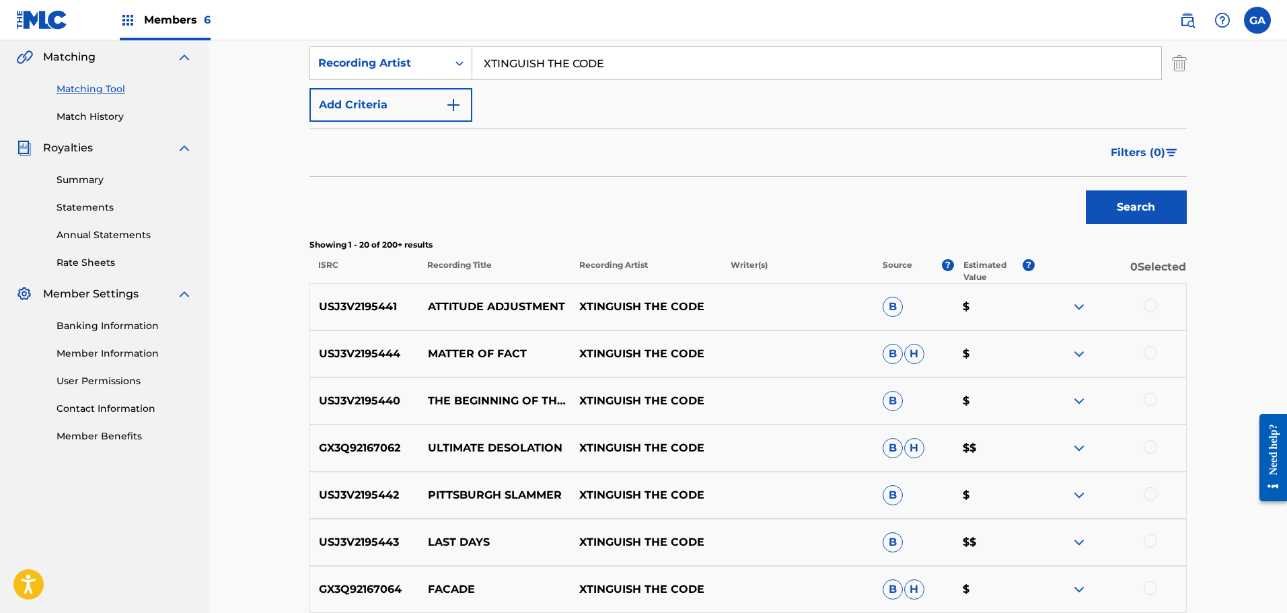
scroll to position [336, 0]
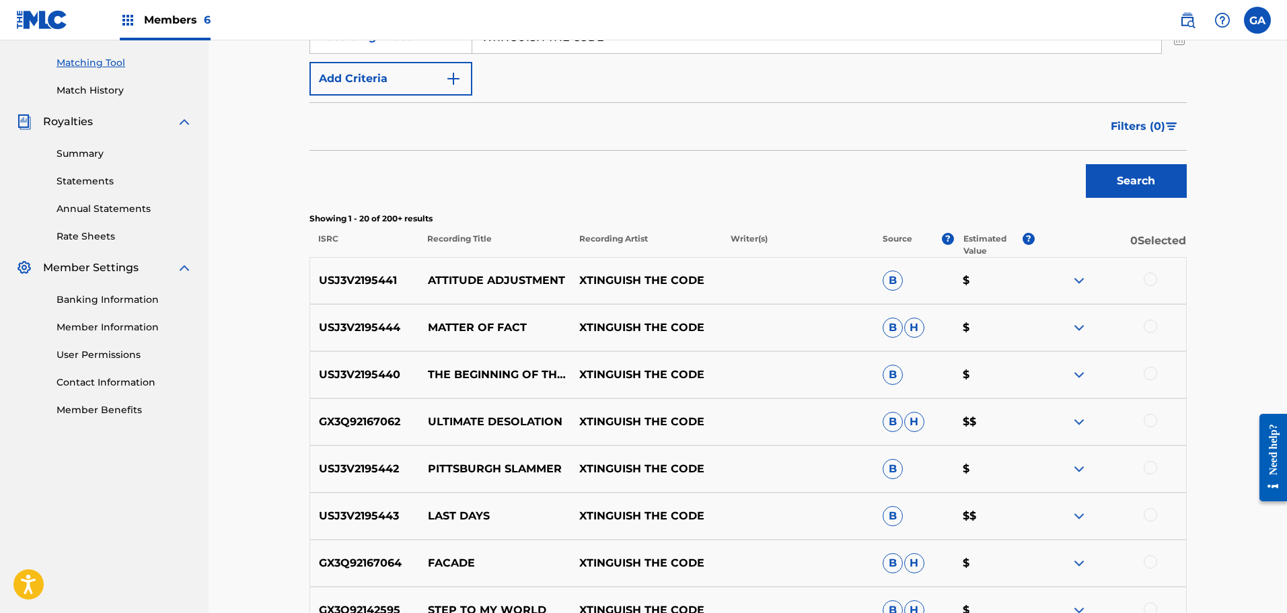
click at [747, 287] on div "USJ3V2195441 ATTITUDE ADJUSTMENT XTINGUISH THE CODE B $" at bounding box center [747, 280] width 877 height 47
click at [1085, 279] on img at bounding box center [1079, 280] width 16 height 16
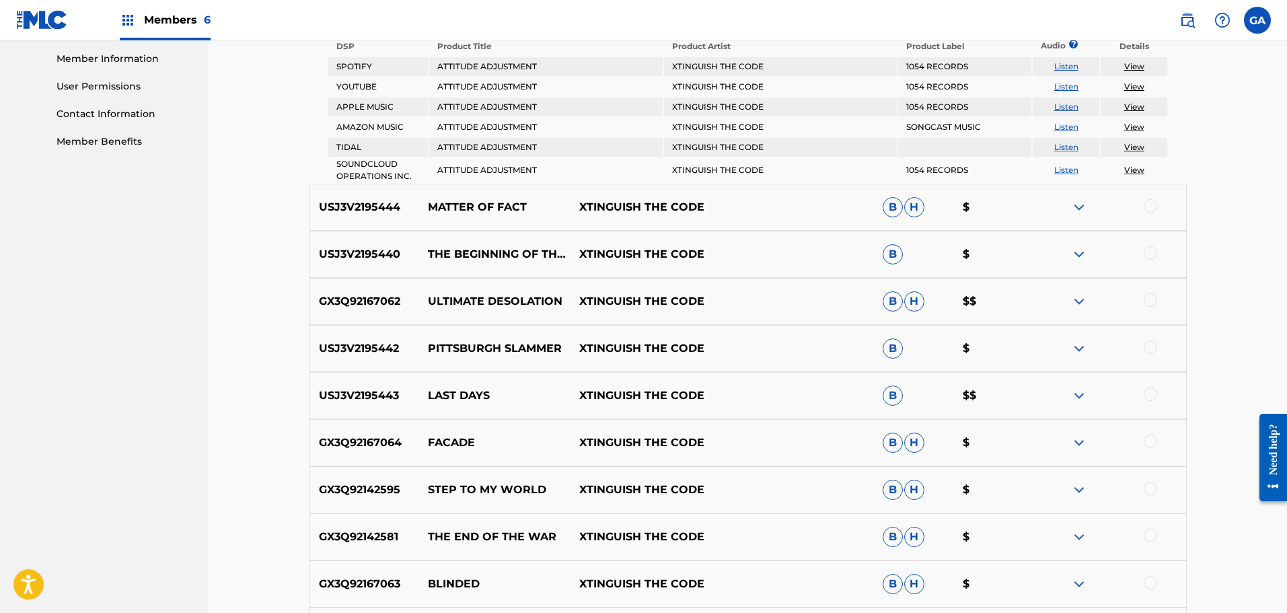
scroll to position [605, 0]
click at [1082, 348] on img at bounding box center [1079, 348] width 16 height 16
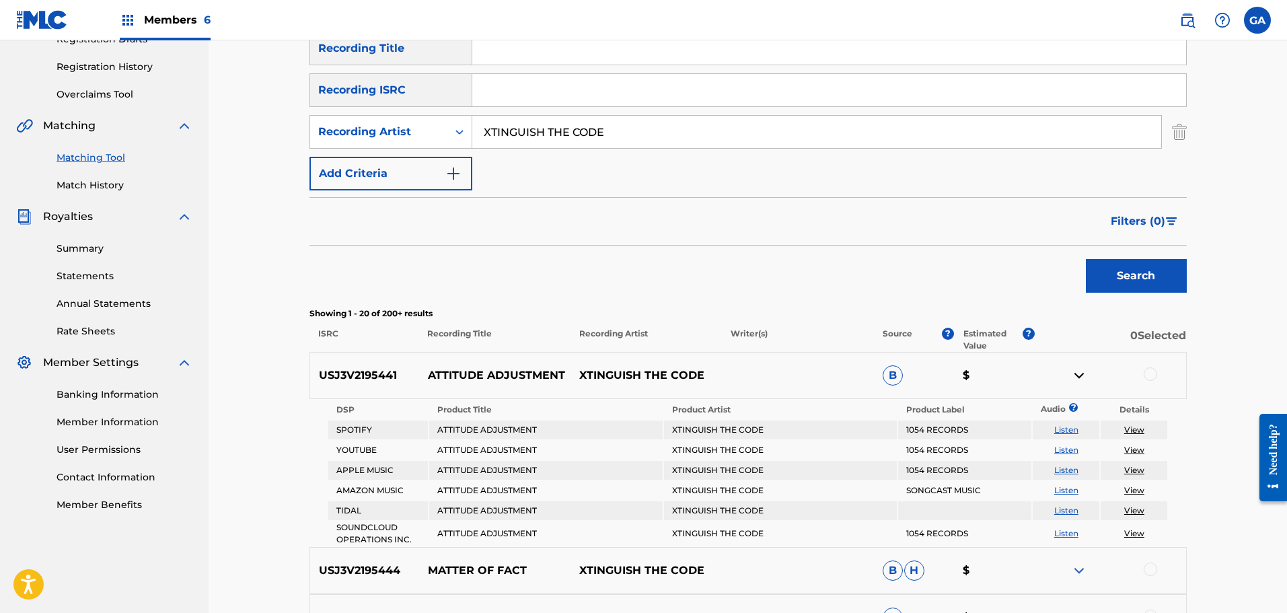
scroll to position [404, 0]
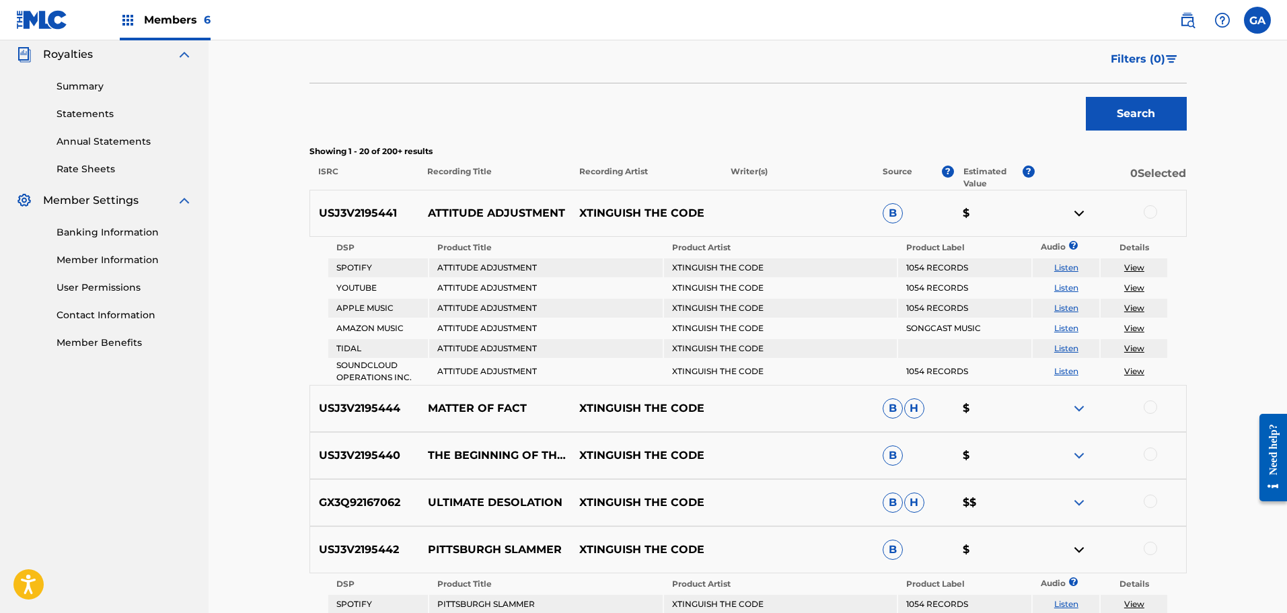
click at [1082, 213] on img at bounding box center [1079, 213] width 16 height 16
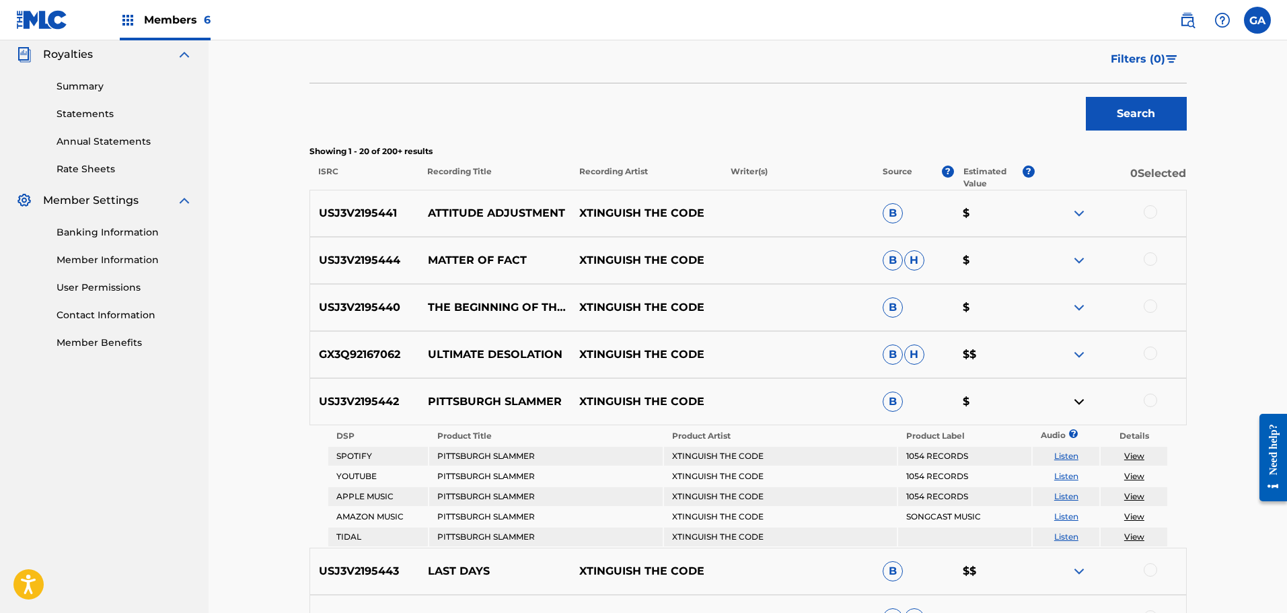
click at [1080, 404] on img at bounding box center [1079, 402] width 16 height 16
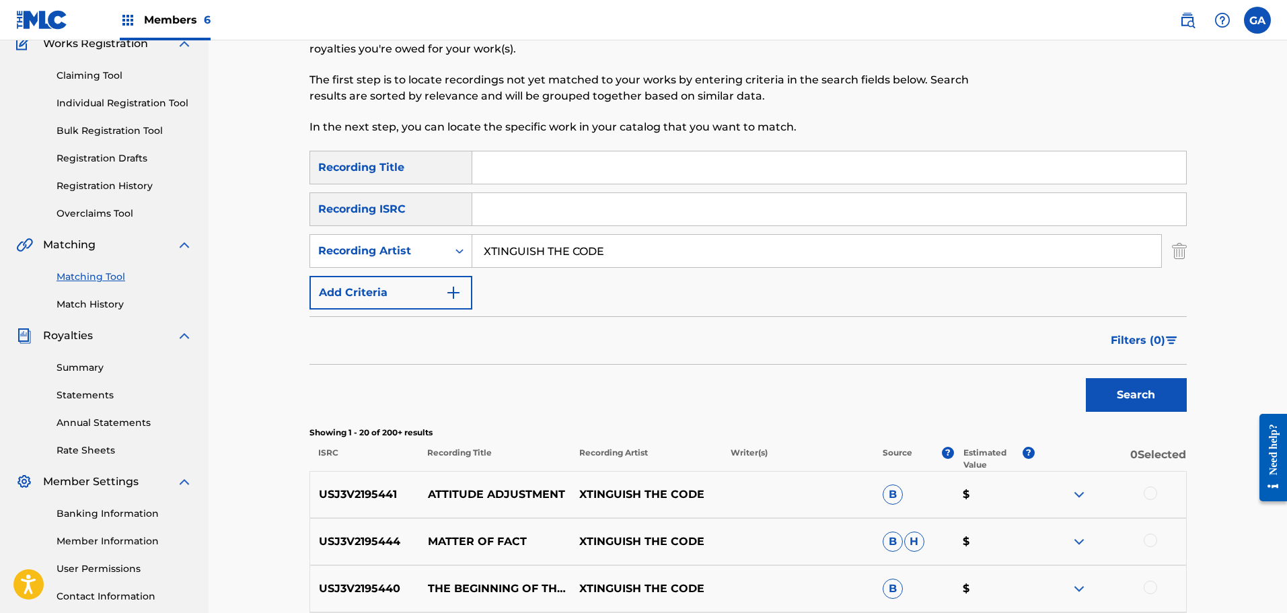
scroll to position [0, 0]
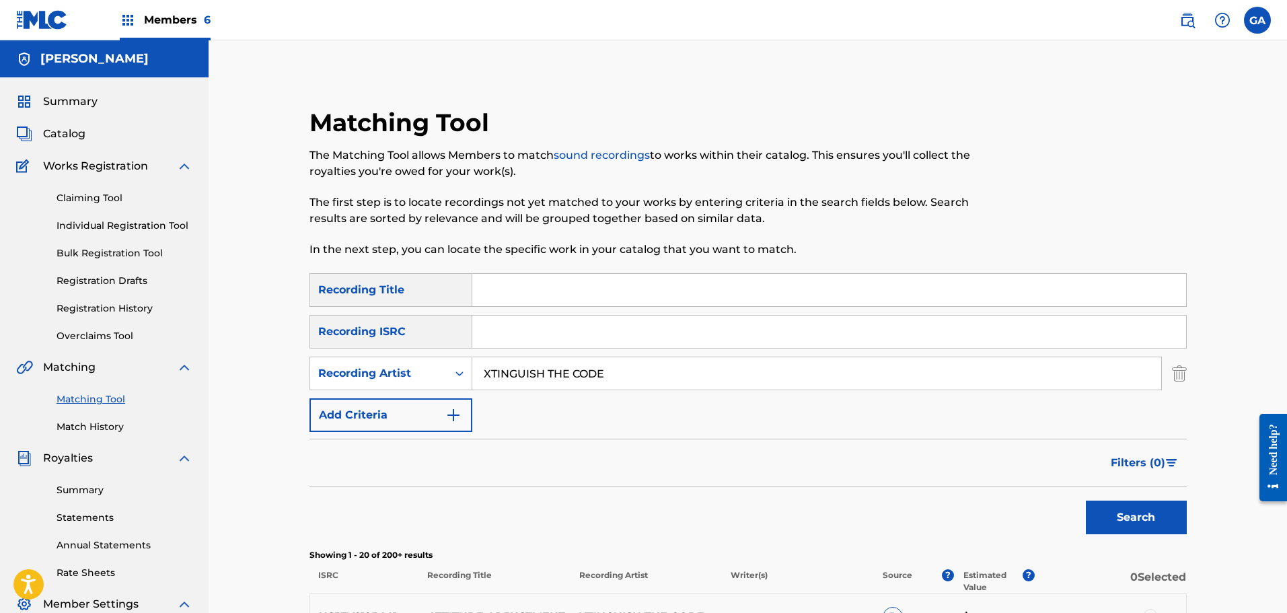
click at [93, 100] on span "Summary" at bounding box center [70, 102] width 54 height 16
